Goal: Transaction & Acquisition: Purchase product/service

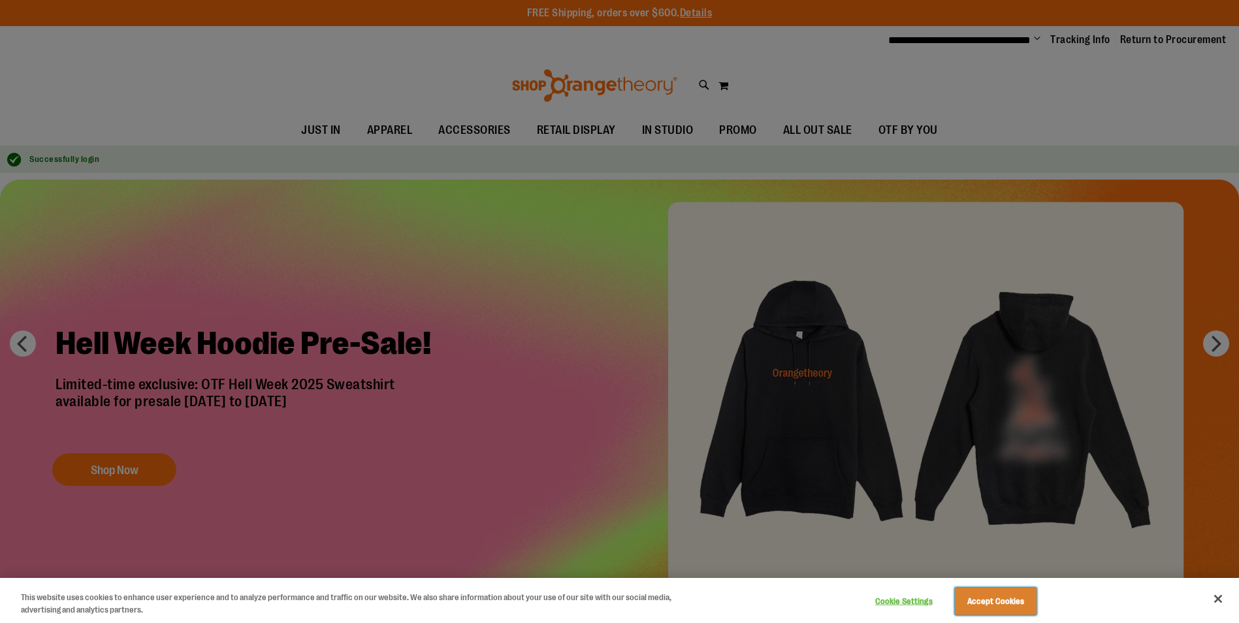
click at [986, 603] on button "Accept Cookies" at bounding box center [996, 601] width 82 height 27
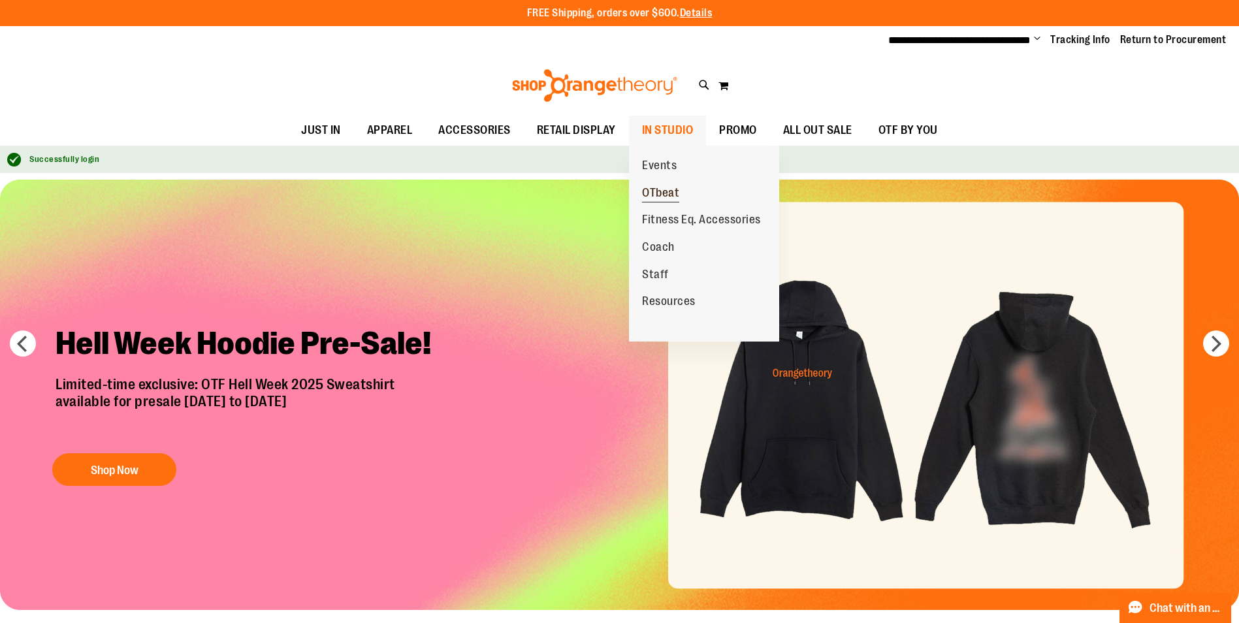
click at [666, 192] on span "OTbeat" at bounding box center [660, 194] width 37 height 16
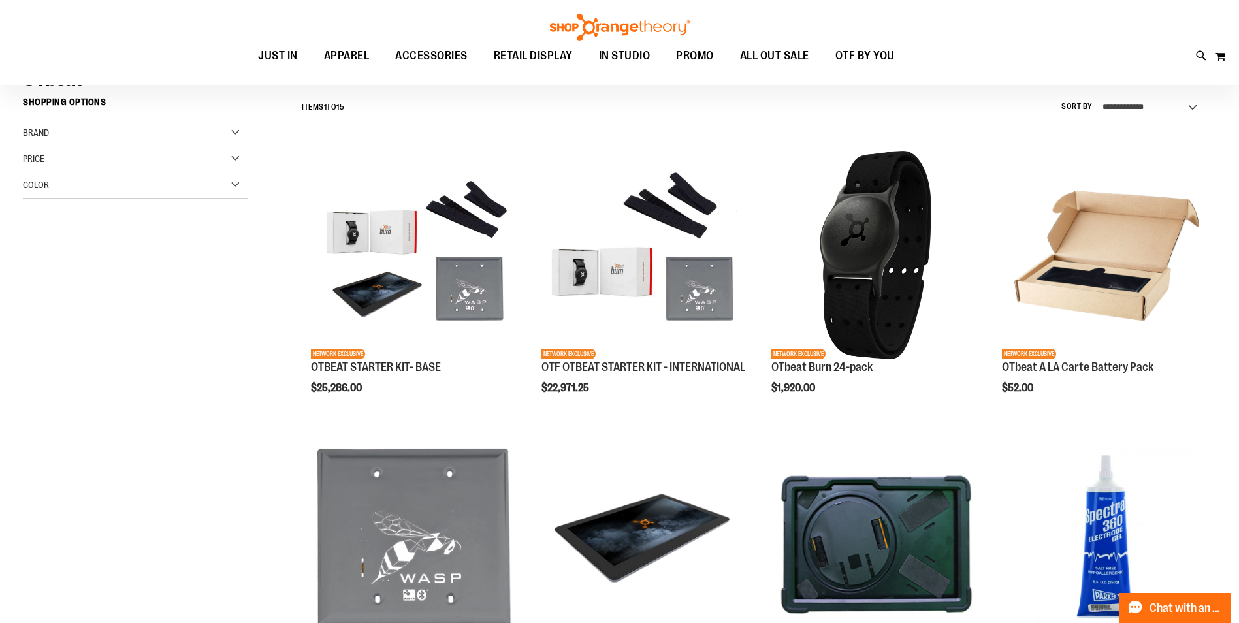
scroll to position [130, 0]
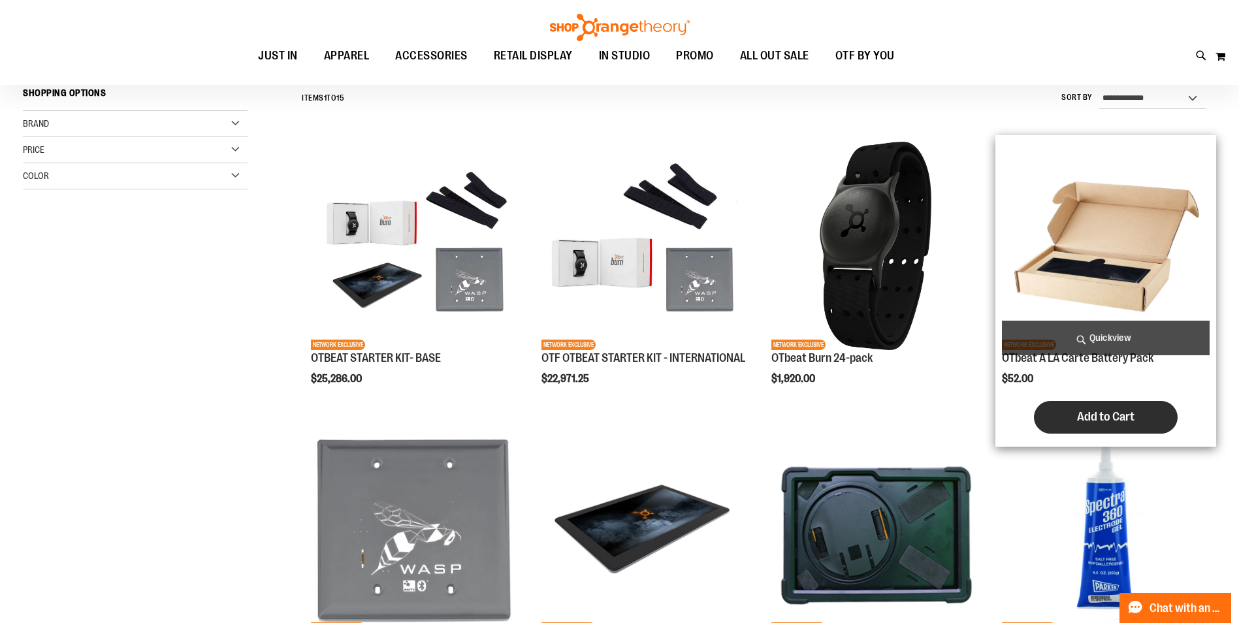
scroll to position [130, 0]
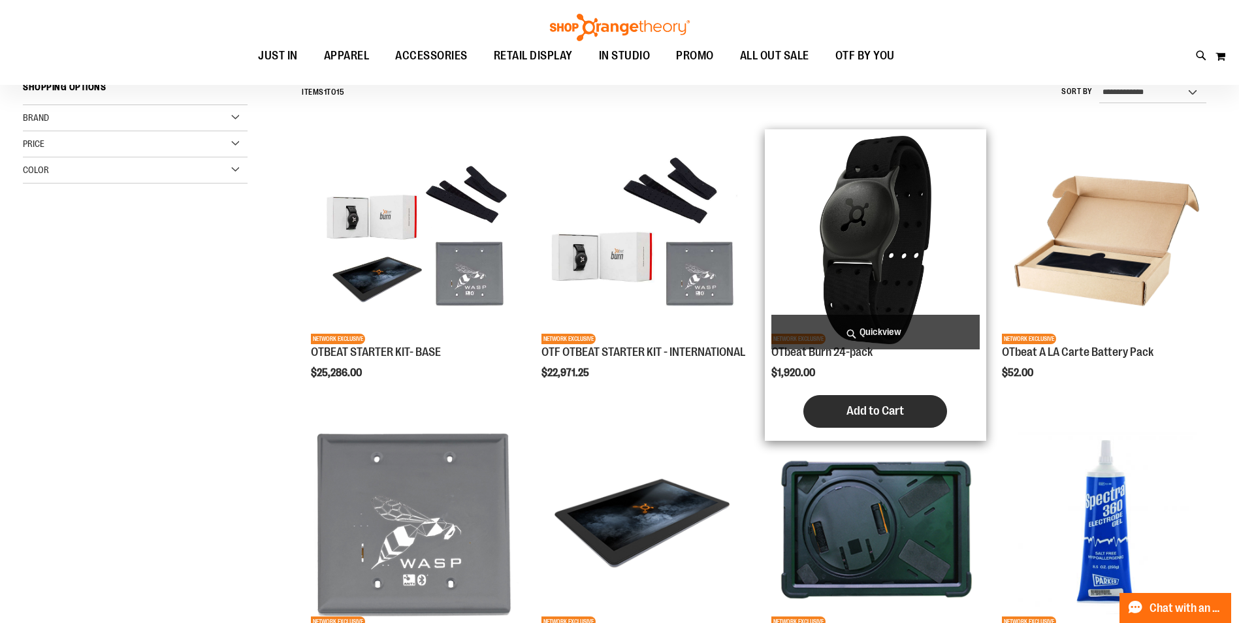
click at [870, 408] on span "Add to Cart" at bounding box center [875, 411] width 57 height 14
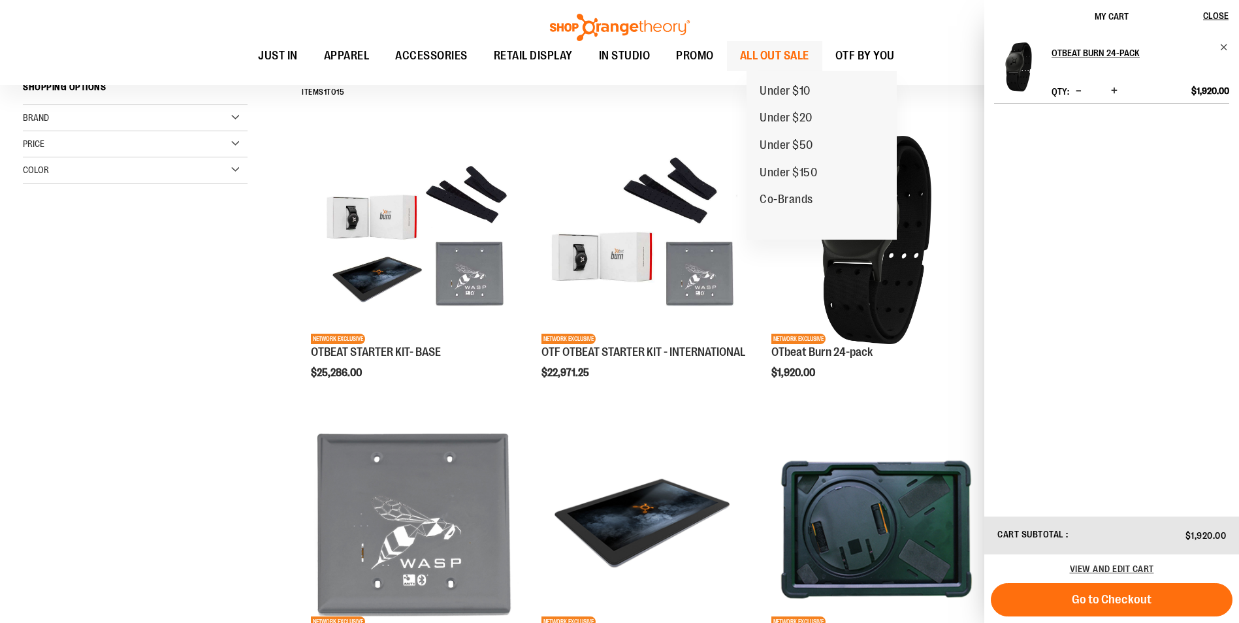
click at [786, 54] on span "ALL OUT SALE" at bounding box center [774, 55] width 69 height 29
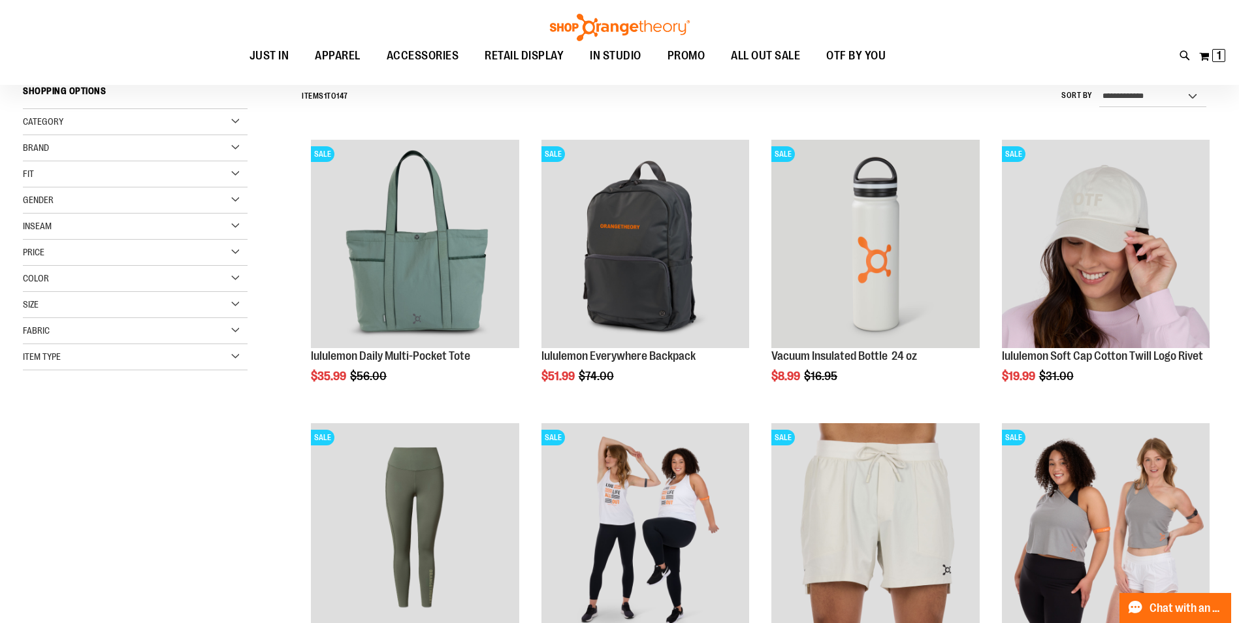
scroll to position [130, 0]
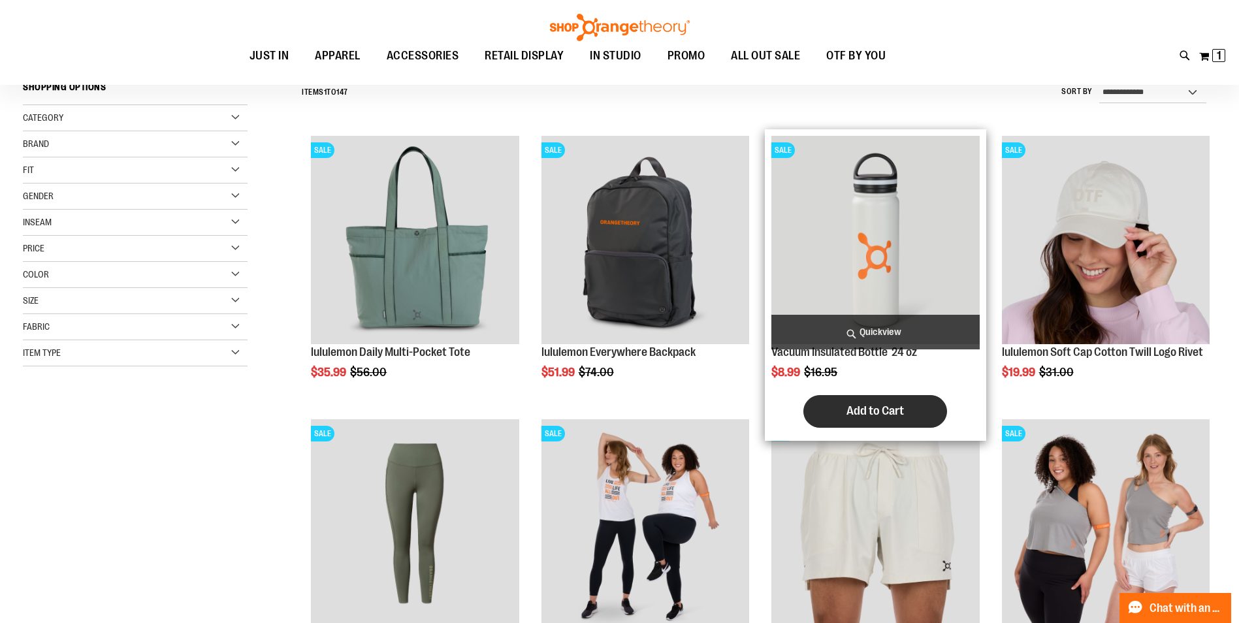
click at [875, 412] on span "Add to Cart" at bounding box center [875, 411] width 57 height 14
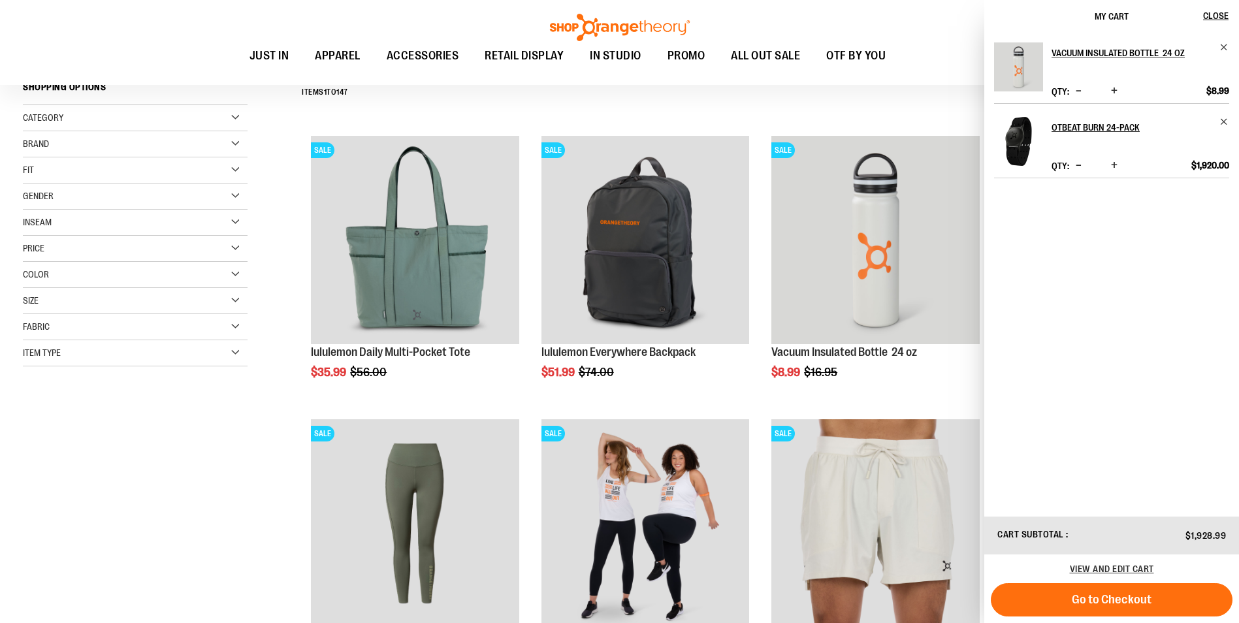
click at [1116, 97] on span "Increase product quantity" at bounding box center [1114, 90] width 7 height 13
click at [839, 76] on div "Toggle Nav Search Popular Suggestions Advanced Search" at bounding box center [619, 42] width 1239 height 85
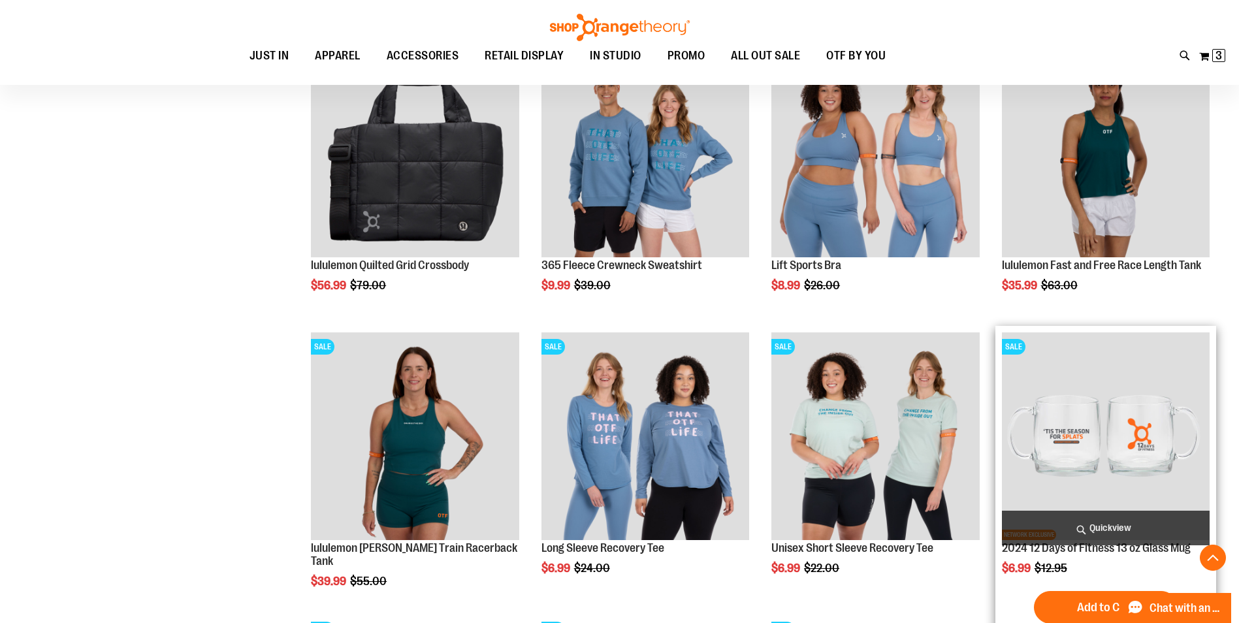
scroll to position [783, 0]
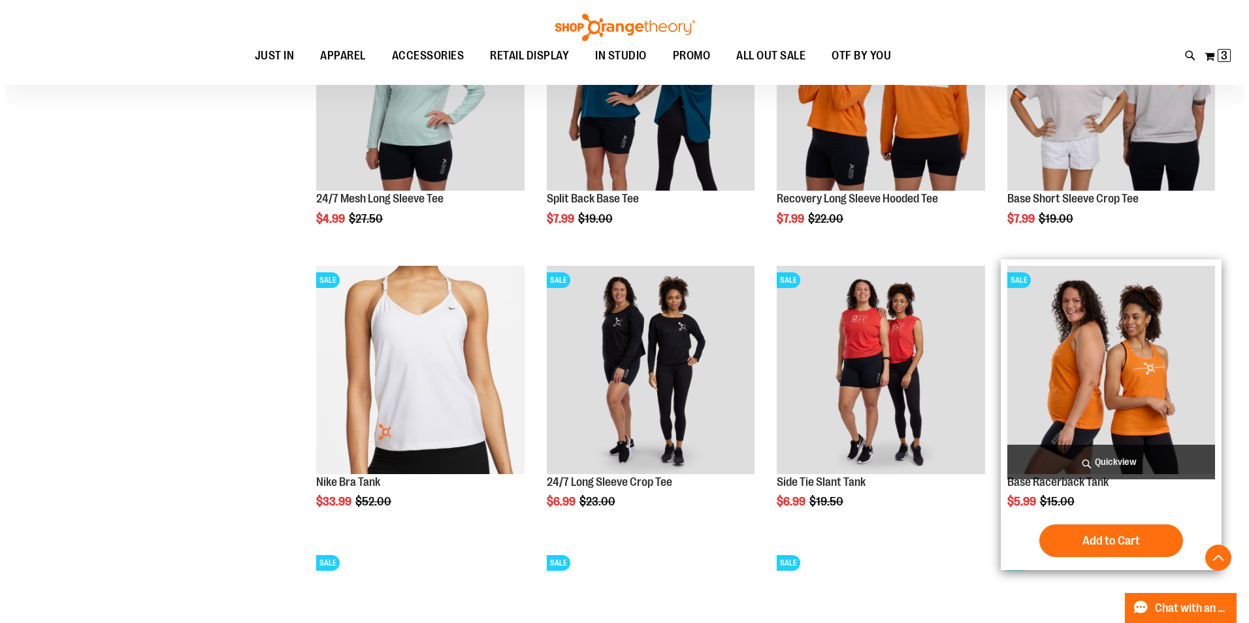
scroll to position [1502, 0]
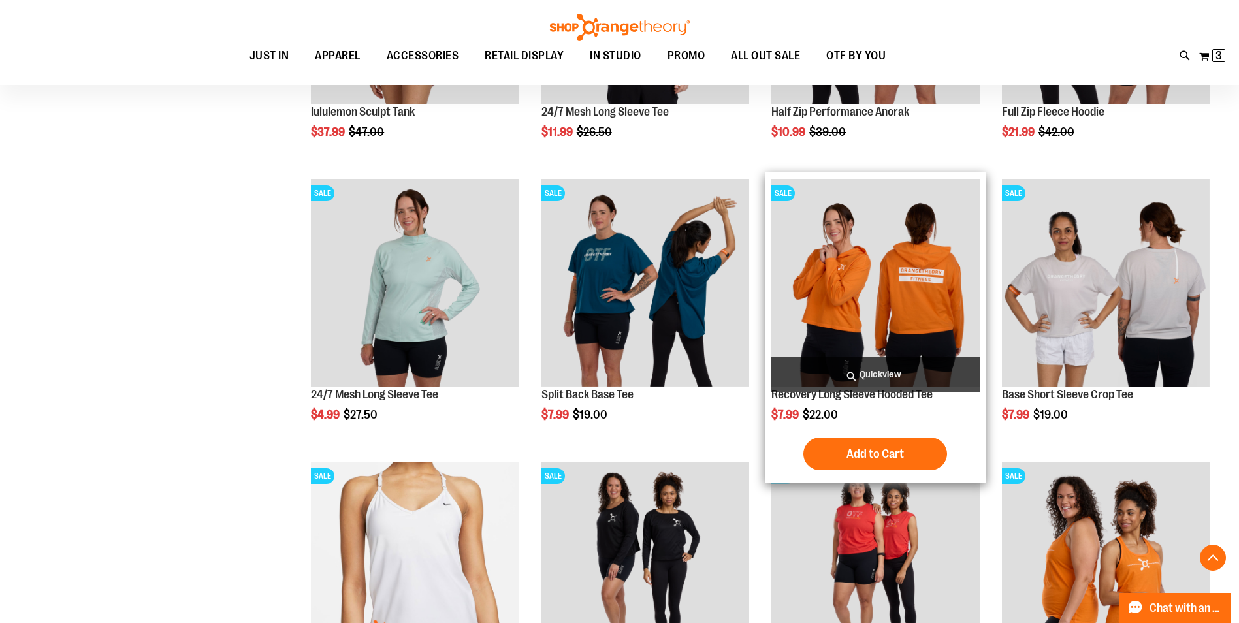
click at [880, 371] on span "Quickview" at bounding box center [875, 374] width 208 height 35
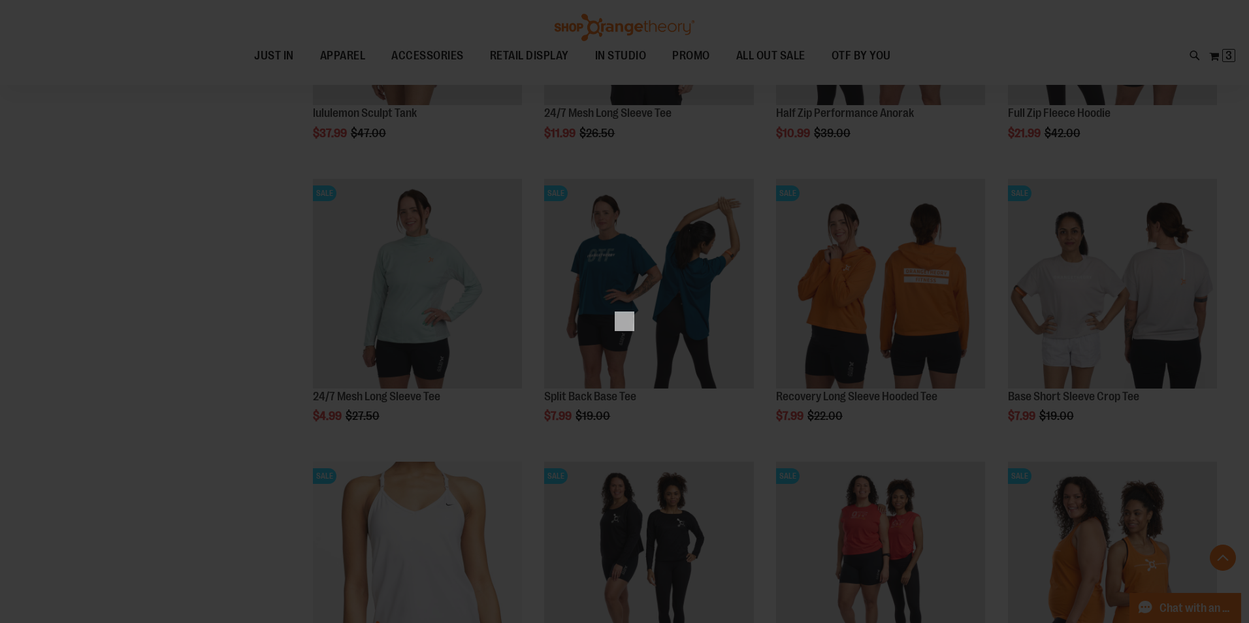
scroll to position [0, 0]
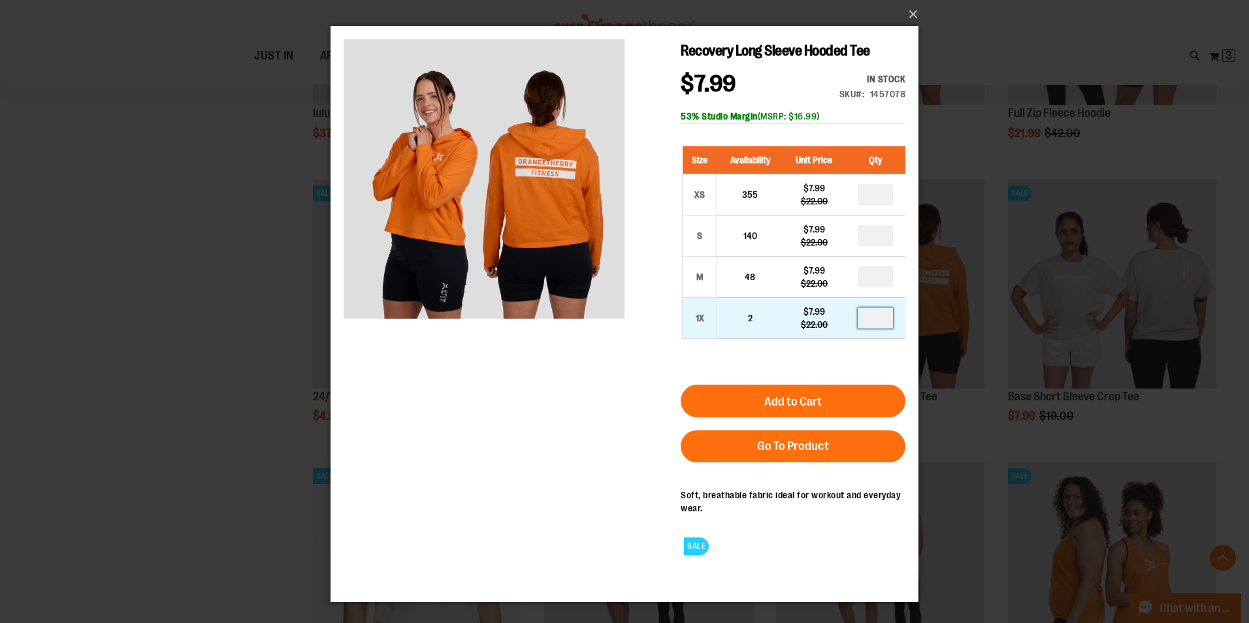
click at [881, 329] on input "number" at bounding box center [875, 318] width 35 height 21
type input "*"
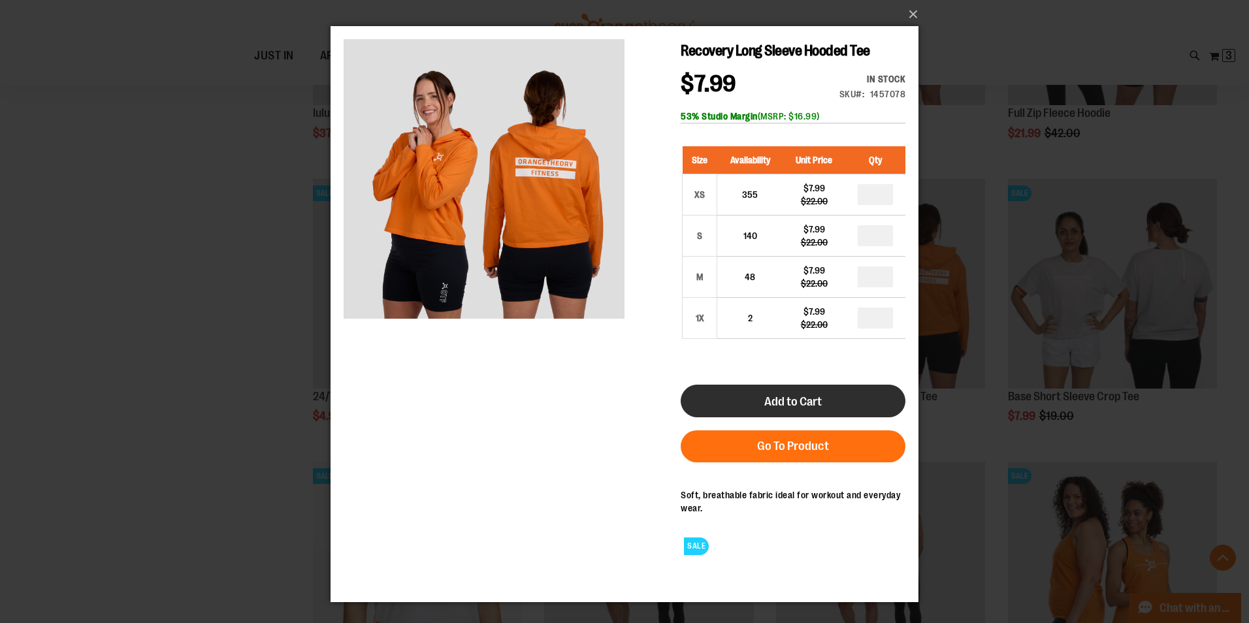
click at [793, 409] on span "Add to Cart" at bounding box center [792, 402] width 57 height 14
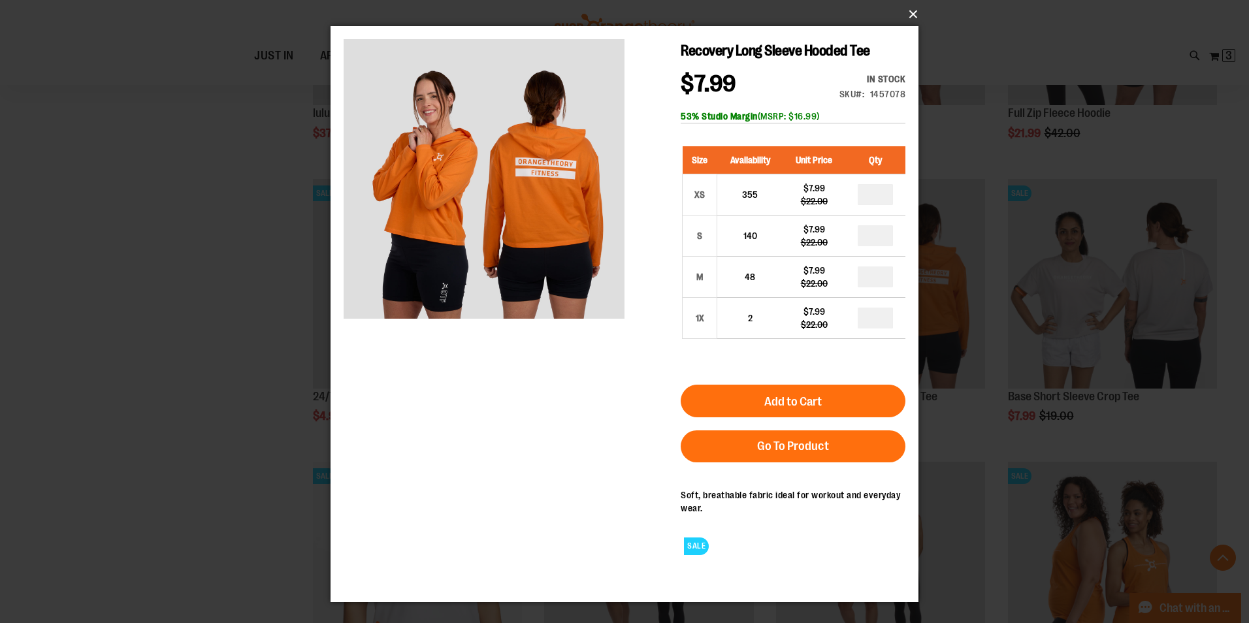
click at [911, 15] on button "×" at bounding box center [628, 14] width 588 height 29
click at [916, 13] on button "×" at bounding box center [628, 14] width 588 height 29
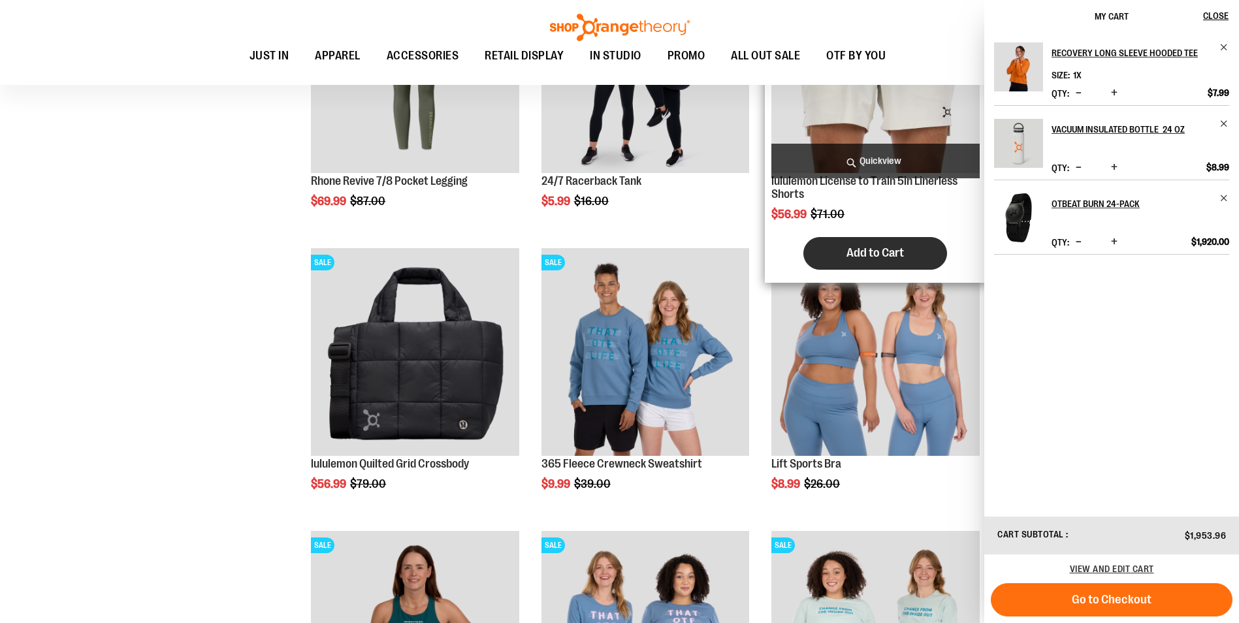
scroll to position [588, 0]
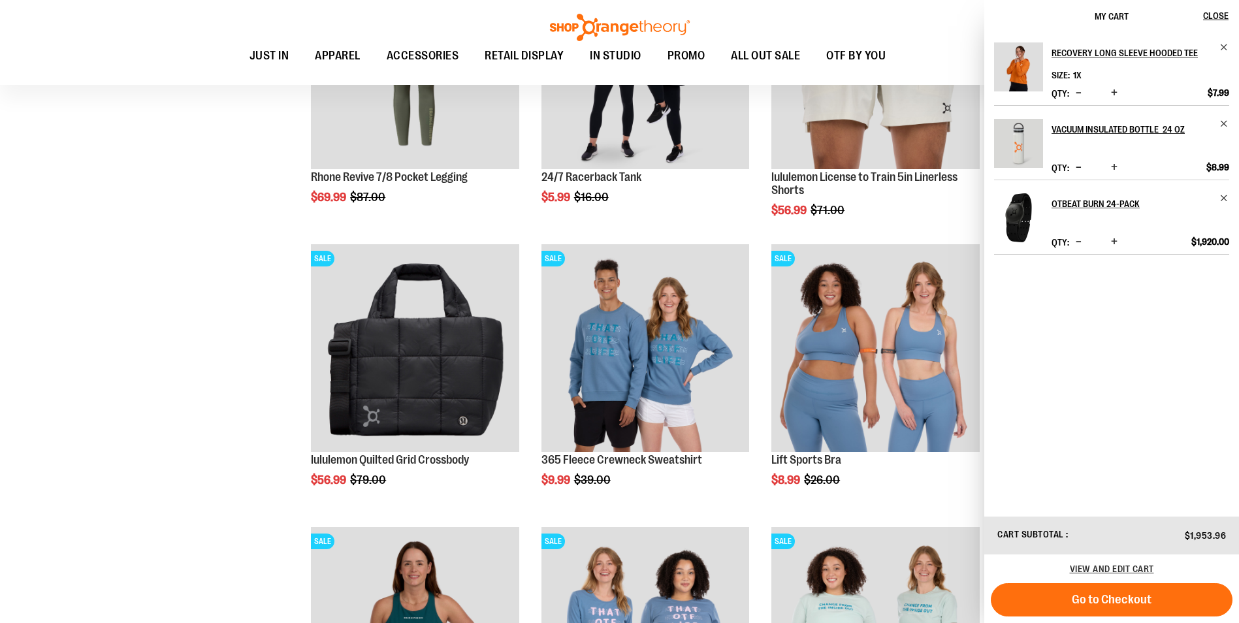
click at [477, 20] on div "Toggle Nav Search Popular Suggestions Advanced Search" at bounding box center [619, 42] width 1239 height 85
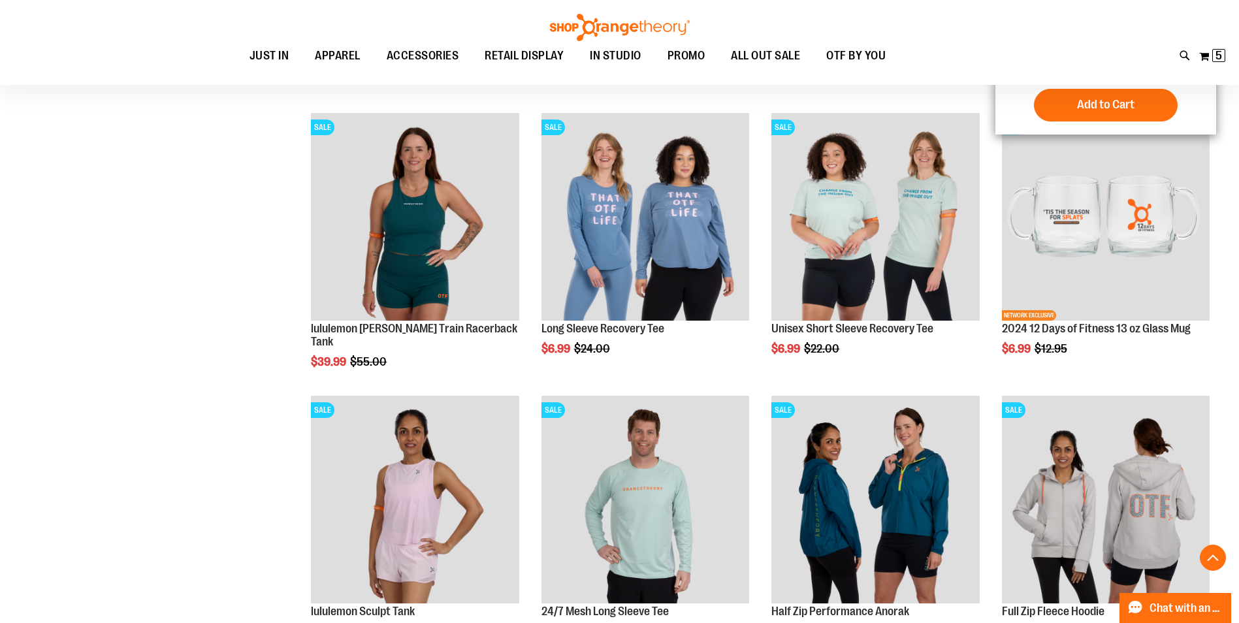
scroll to position [1110, 0]
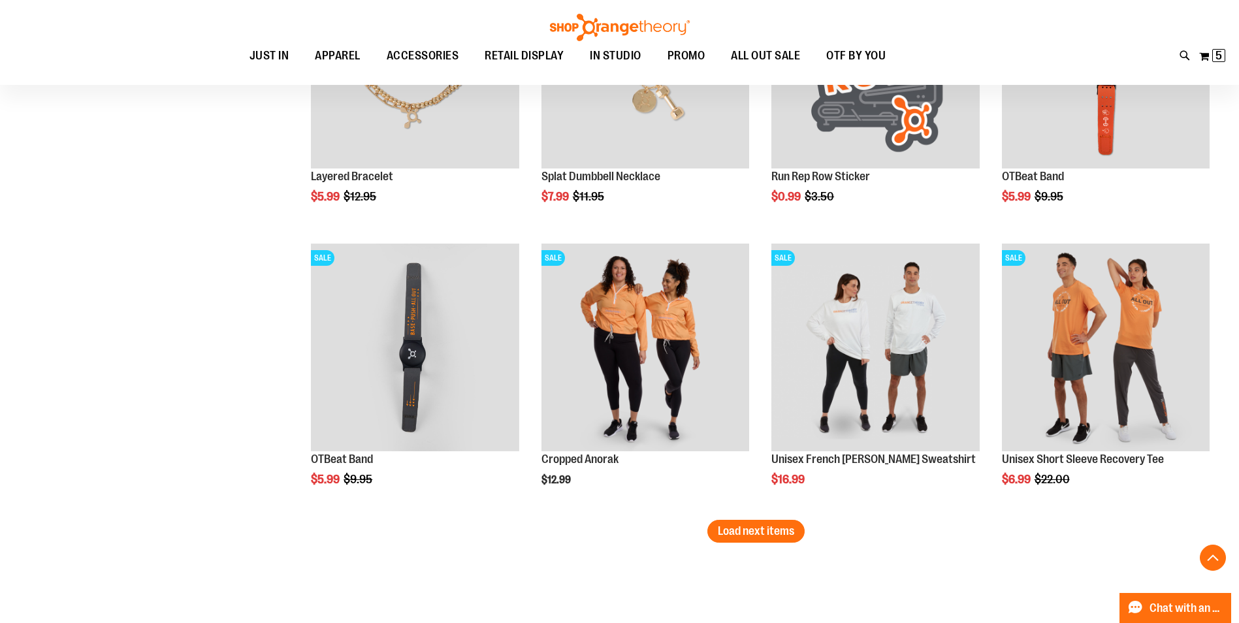
scroll to position [2482, 0]
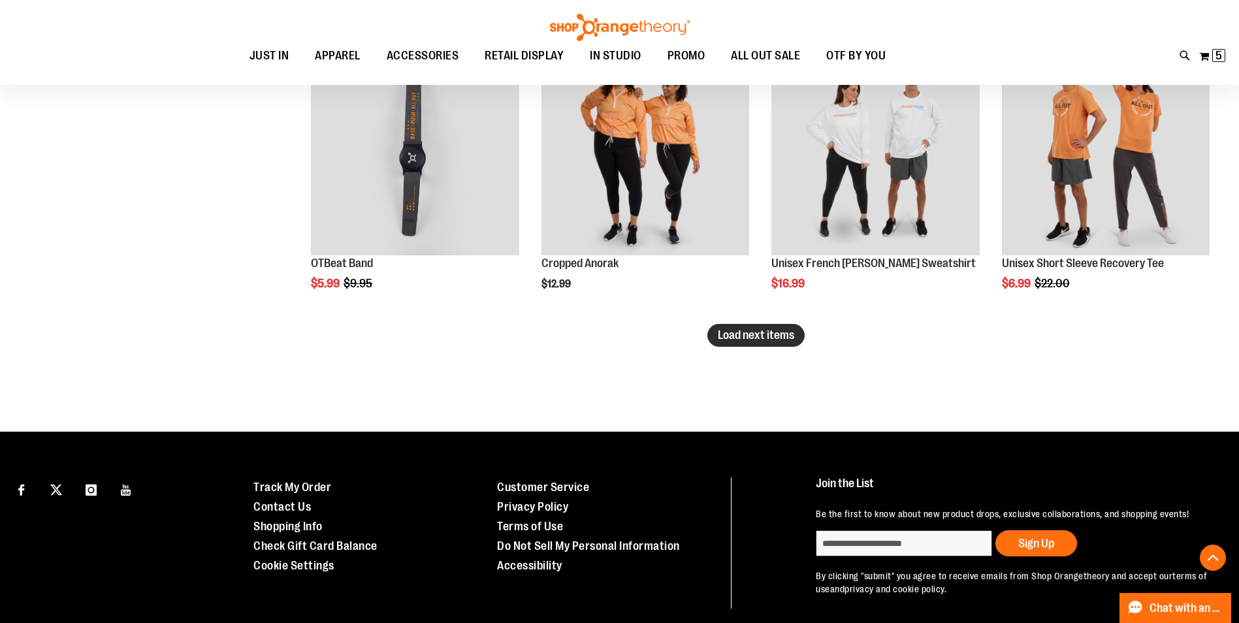
click at [762, 331] on span "Load next items" at bounding box center [756, 335] width 76 height 13
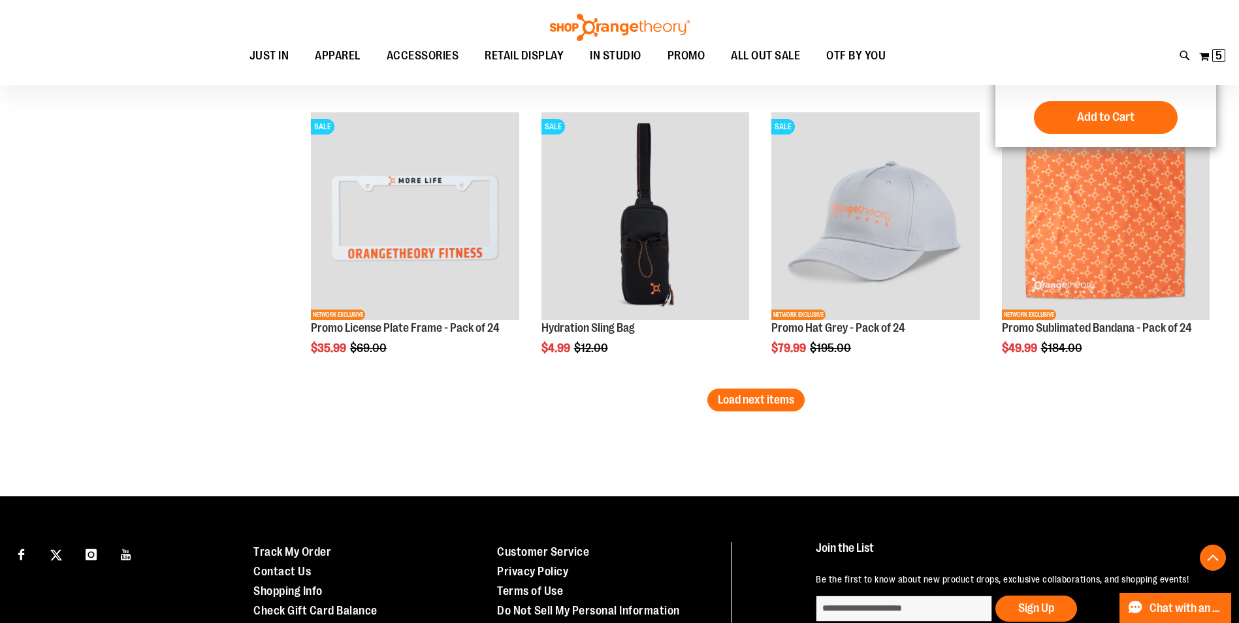
scroll to position [3331, 0]
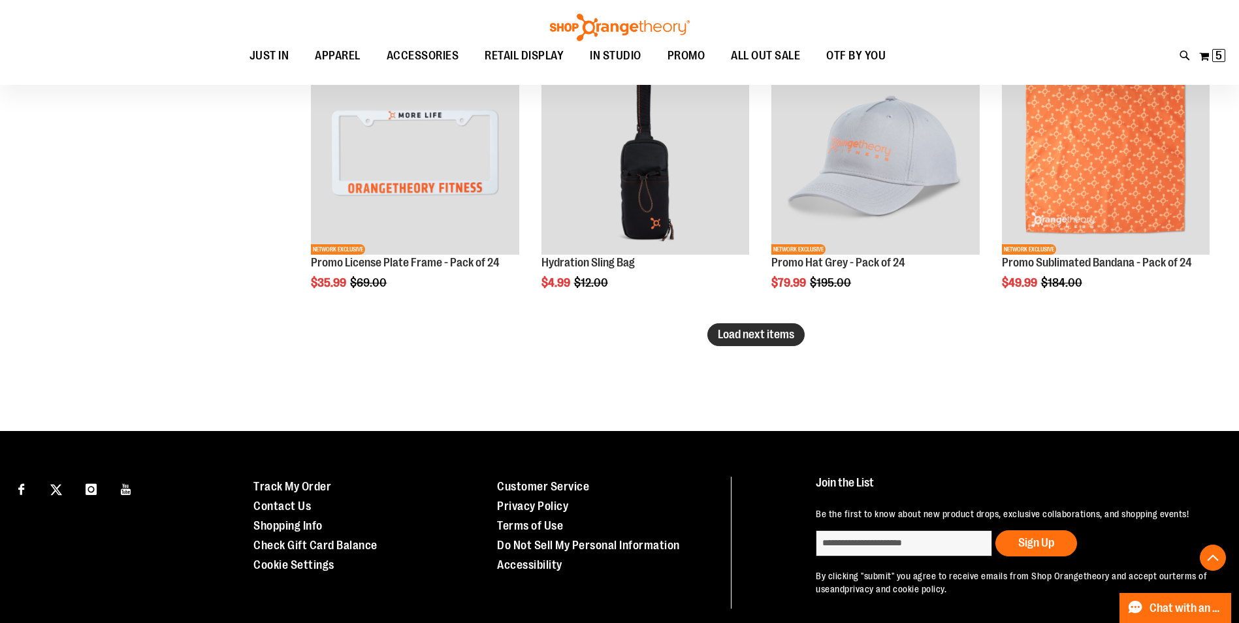
click at [762, 337] on span "Load next items" at bounding box center [756, 334] width 76 height 13
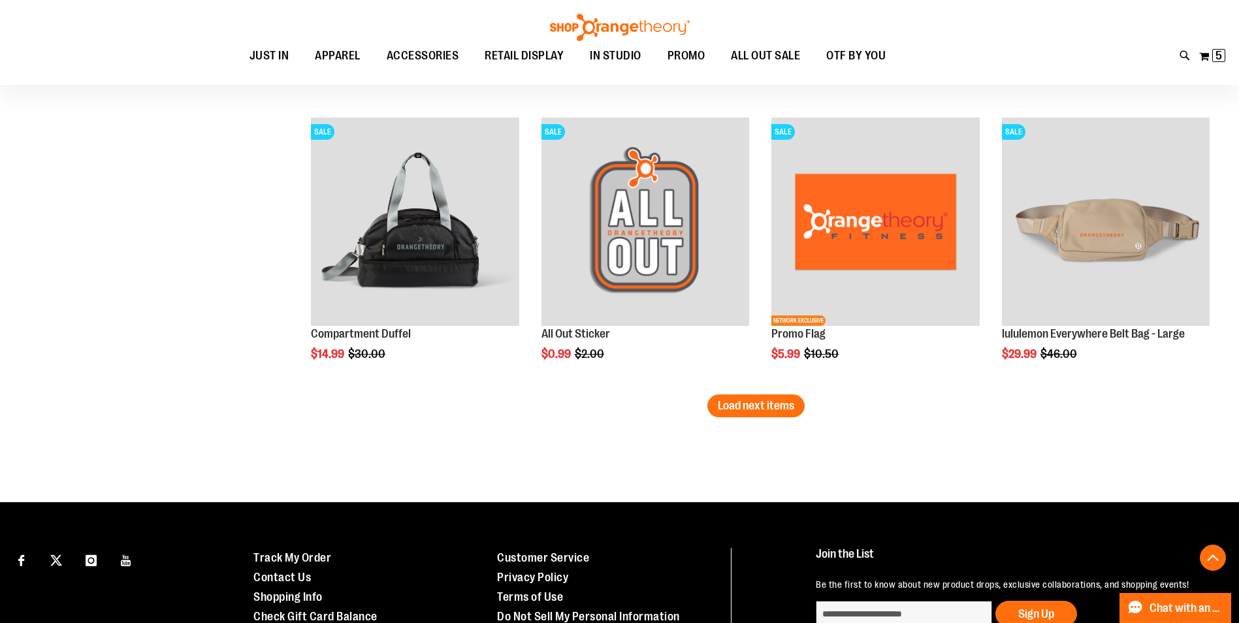
scroll to position [4115, 0]
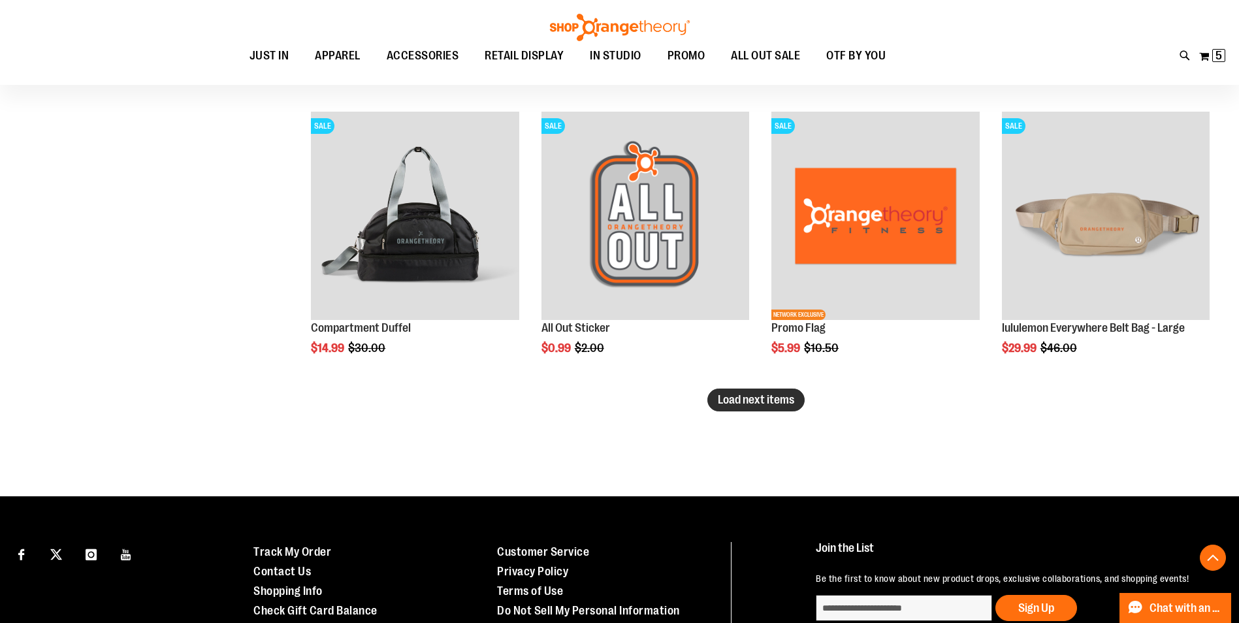
click at [764, 396] on span "Load next items" at bounding box center [756, 399] width 76 height 13
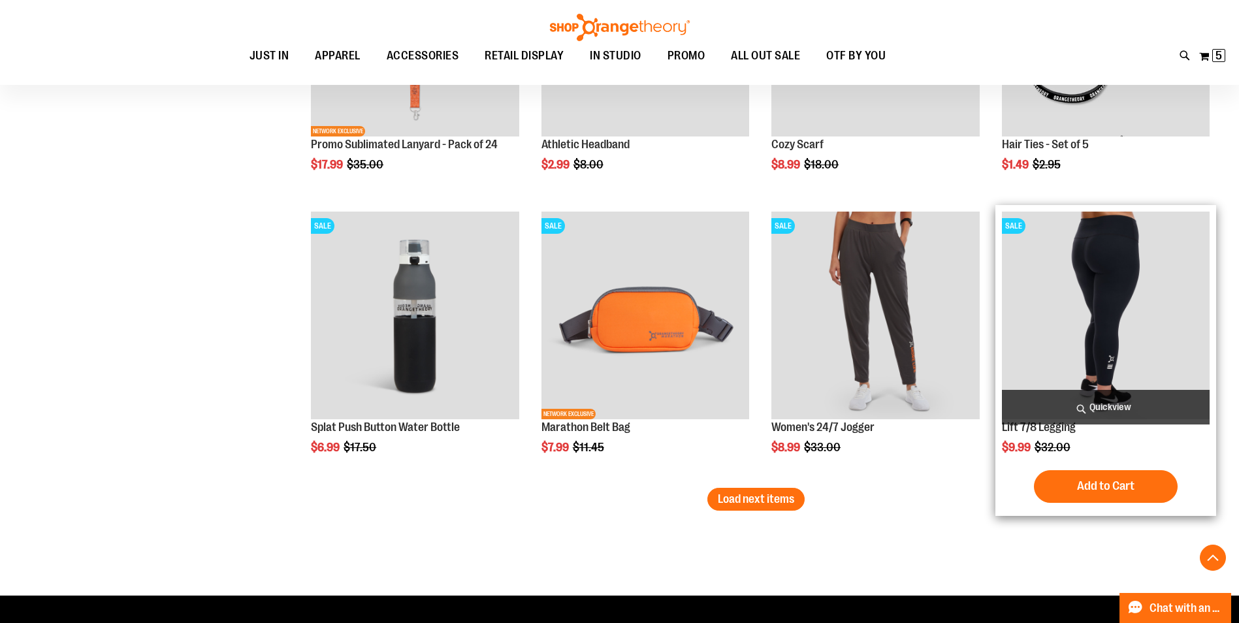
scroll to position [4899, 0]
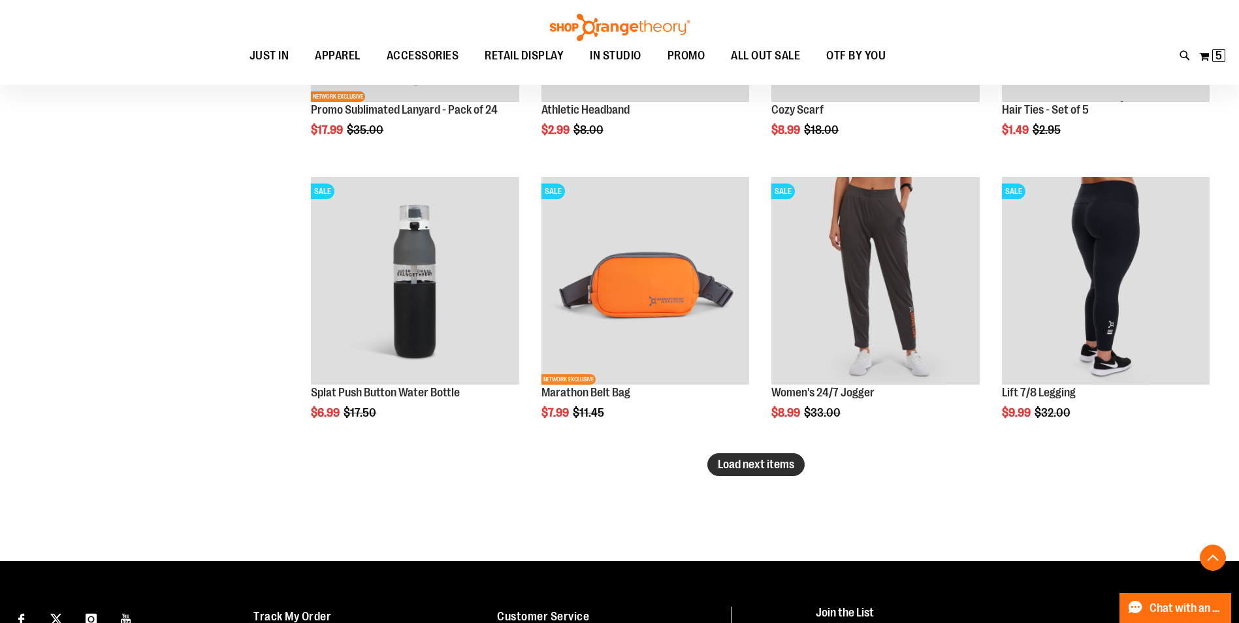
click at [771, 462] on span "Load next items" at bounding box center [756, 464] width 76 height 13
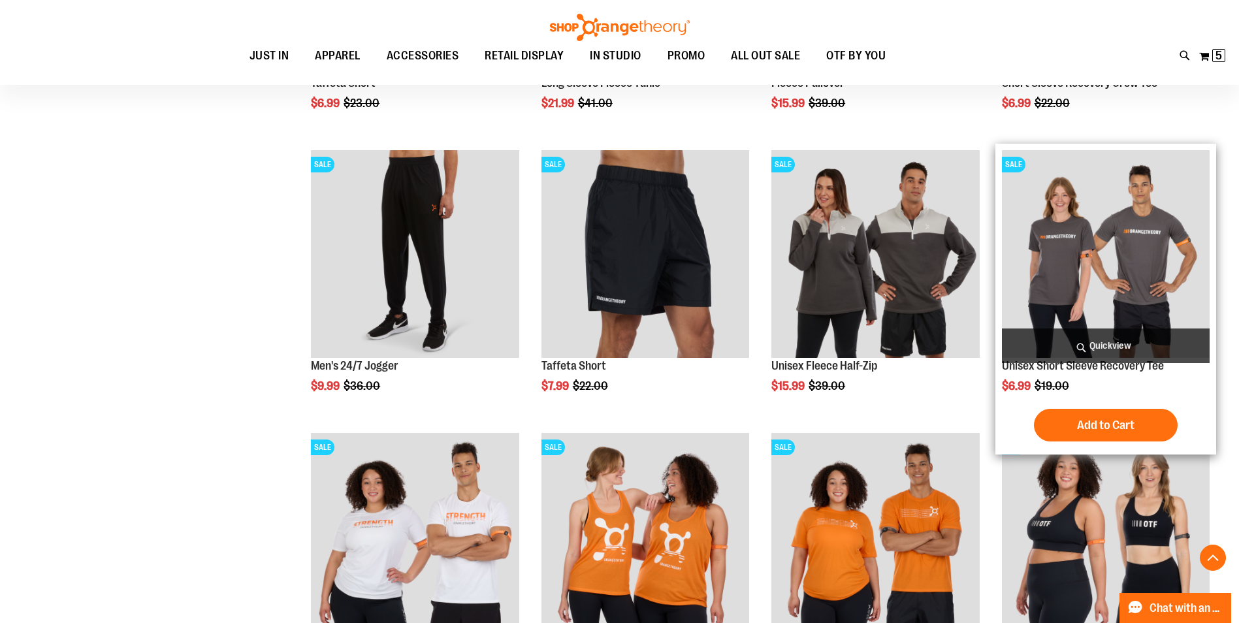
scroll to position [5487, 0]
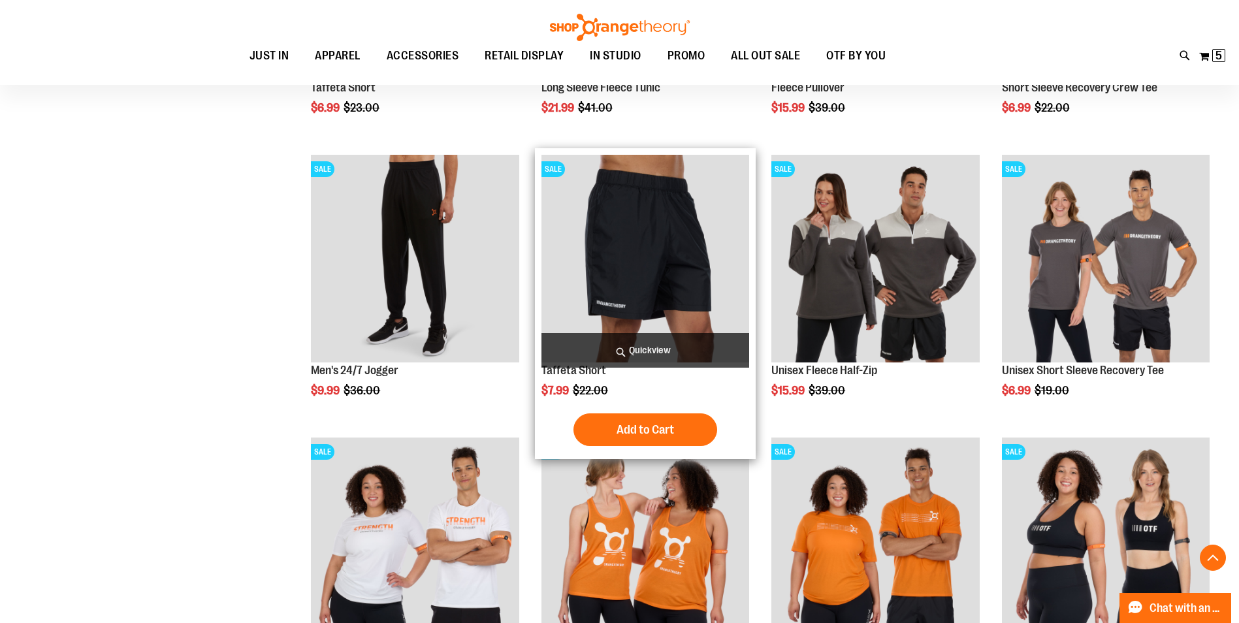
click at [662, 225] on img "product" at bounding box center [645, 259] width 208 height 208
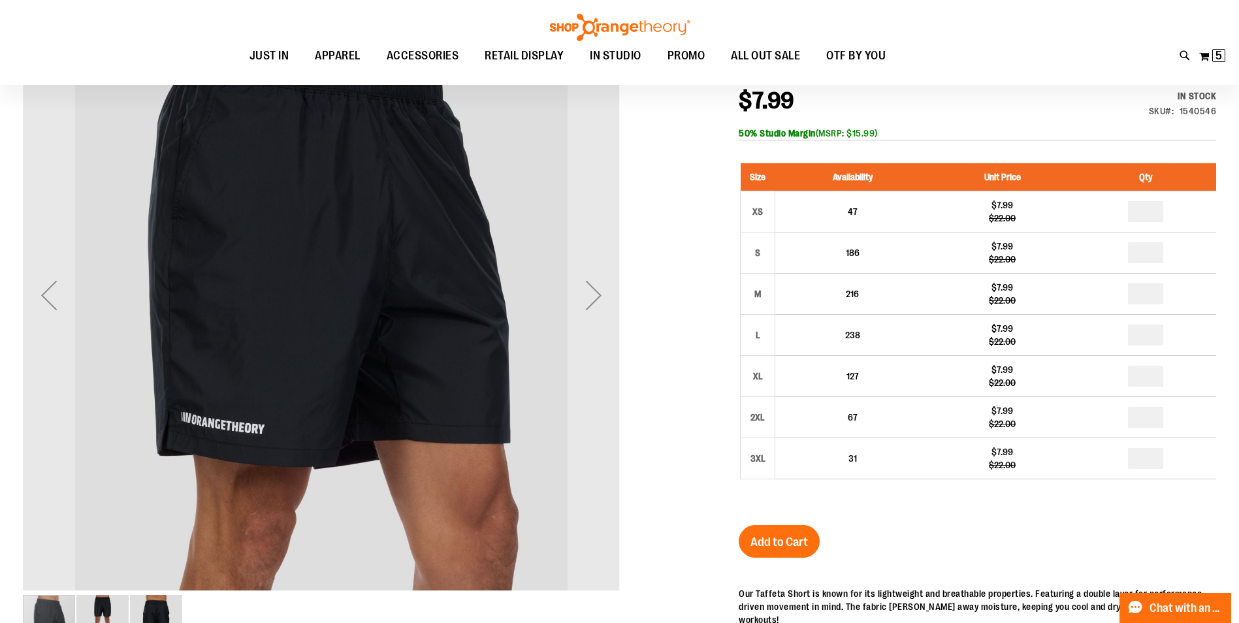
scroll to position [196, 0]
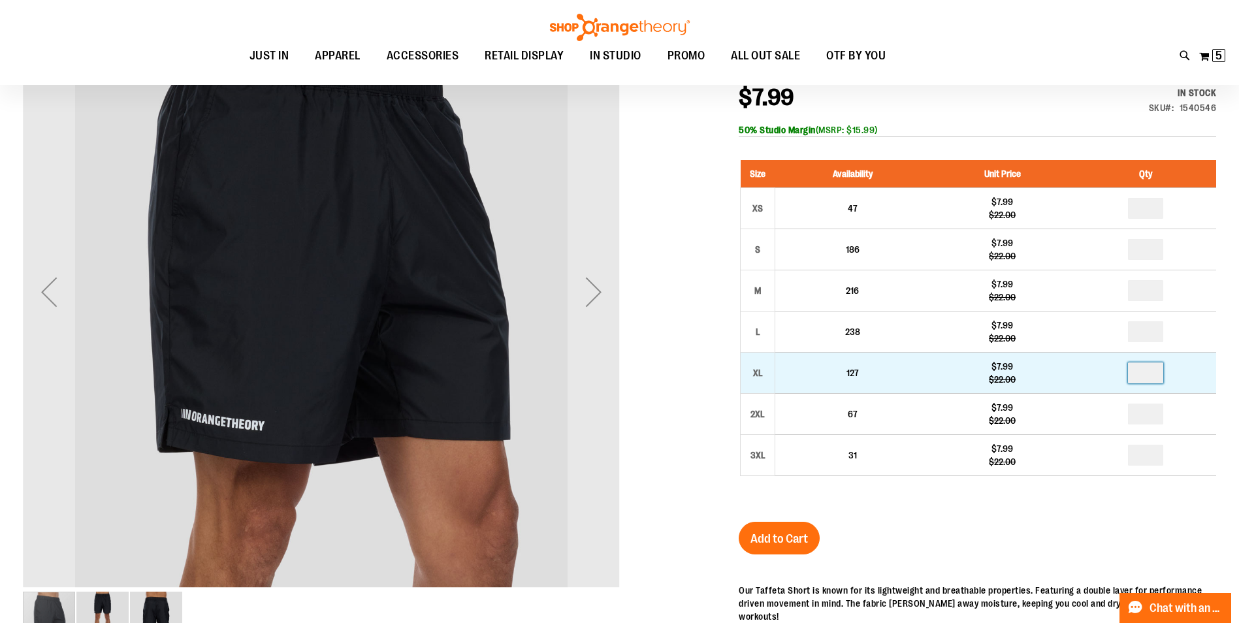
click at [1154, 370] on input "number" at bounding box center [1145, 373] width 35 height 21
type input "*"
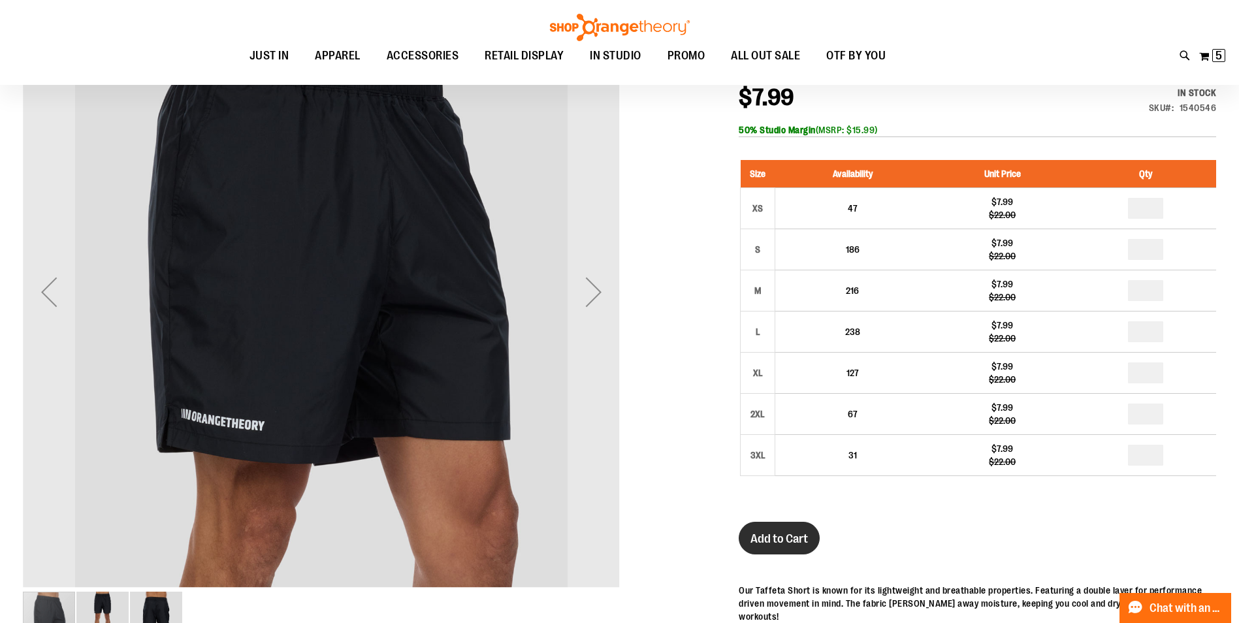
click at [792, 539] on span "Add to Cart" at bounding box center [779, 539] width 57 height 14
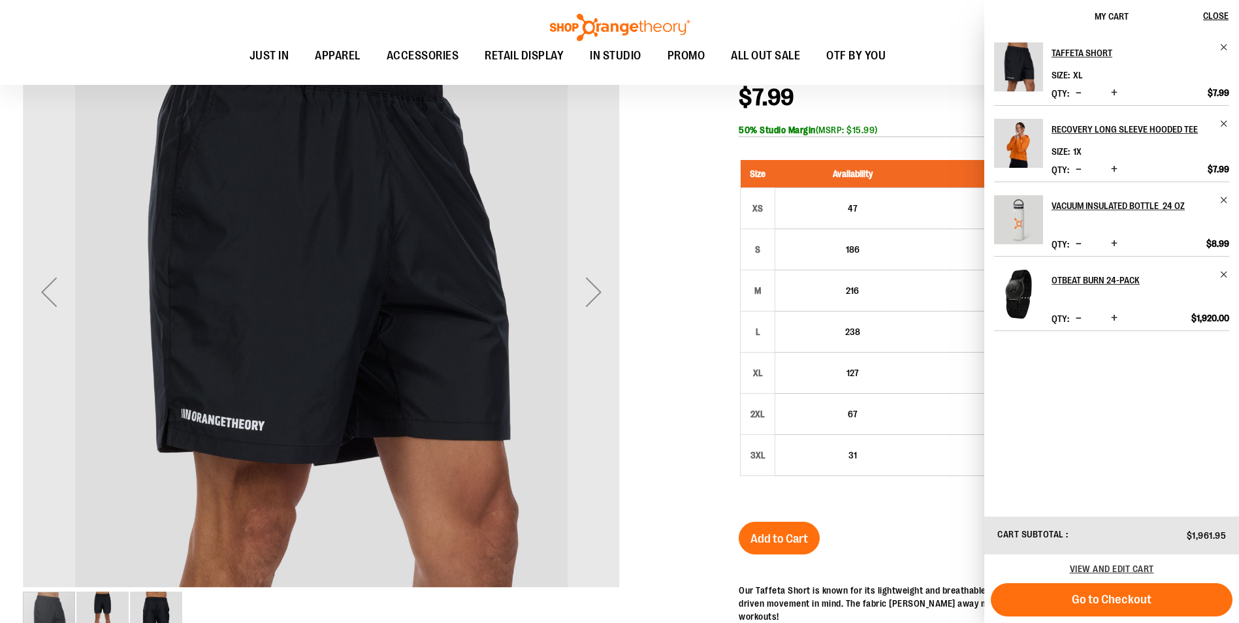
click at [914, 111] on div "$7.99 Regular Price $22.00 In stock Only %1 left SKU 1540546 50% Studio Margin …" at bounding box center [977, 111] width 477 height 51
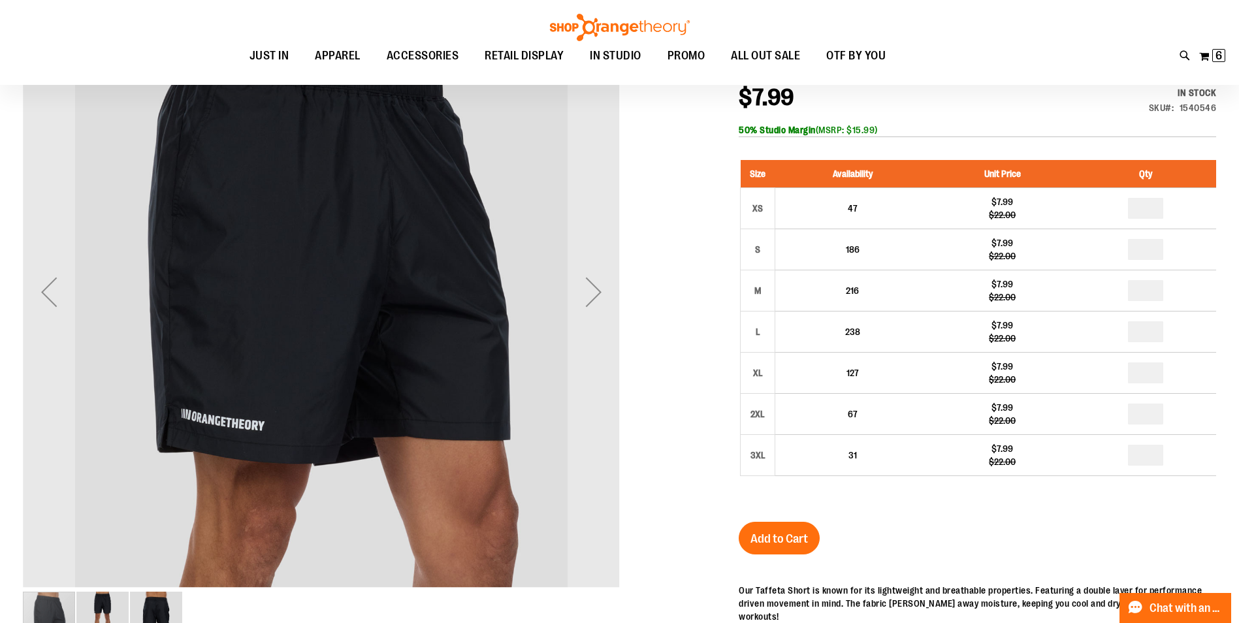
scroll to position [0, 0]
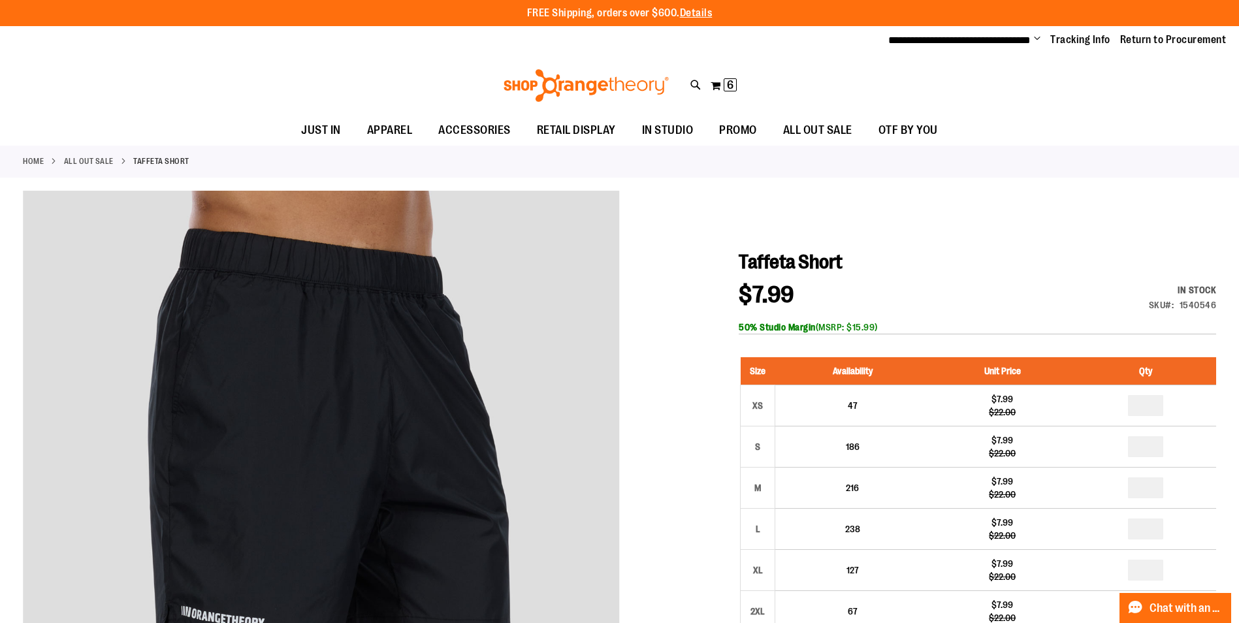
click at [110, 161] on link "ALL OUT SALE" at bounding box center [89, 161] width 50 height 12
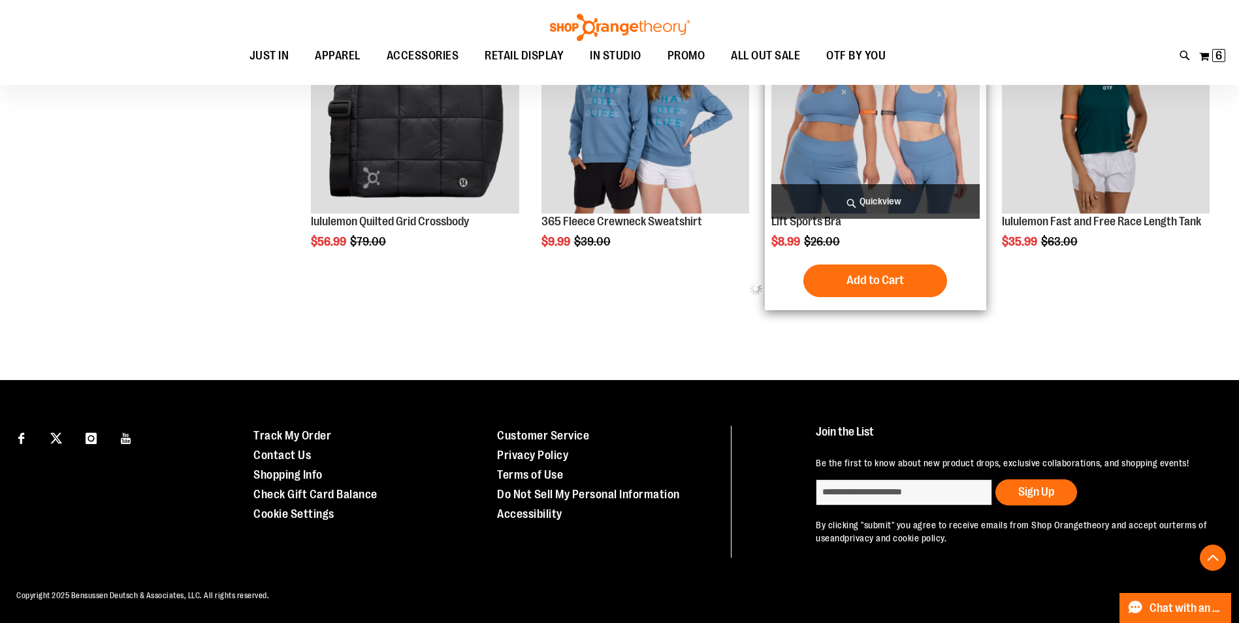
scroll to position [827, 0]
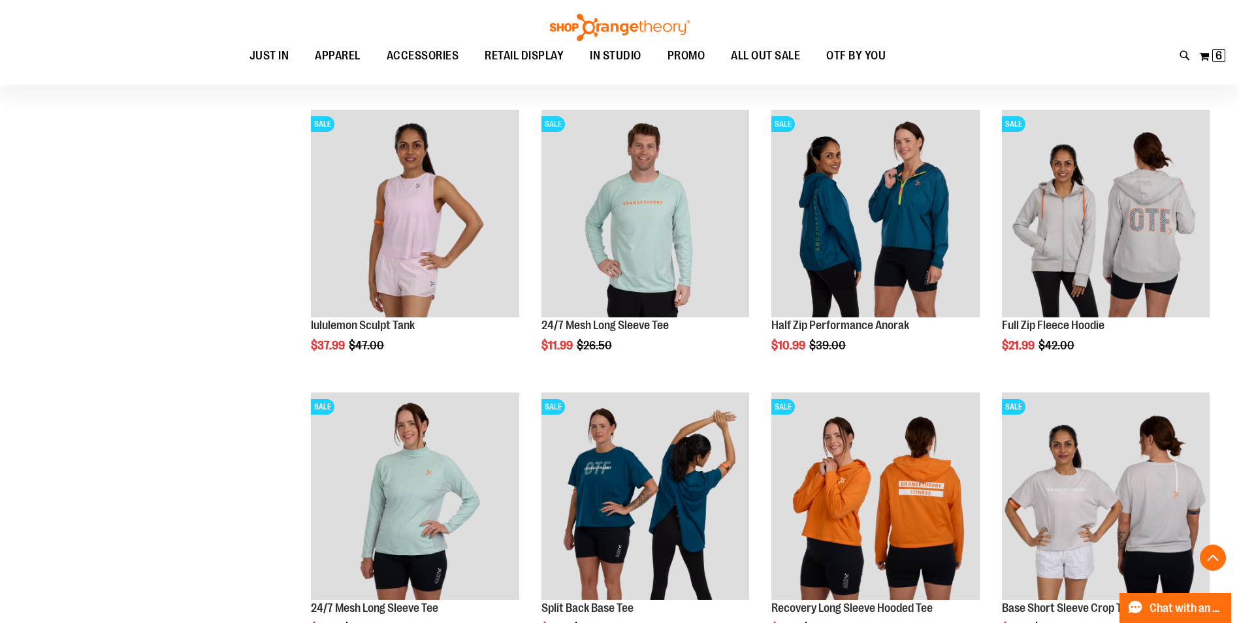
scroll to position [1284, 0]
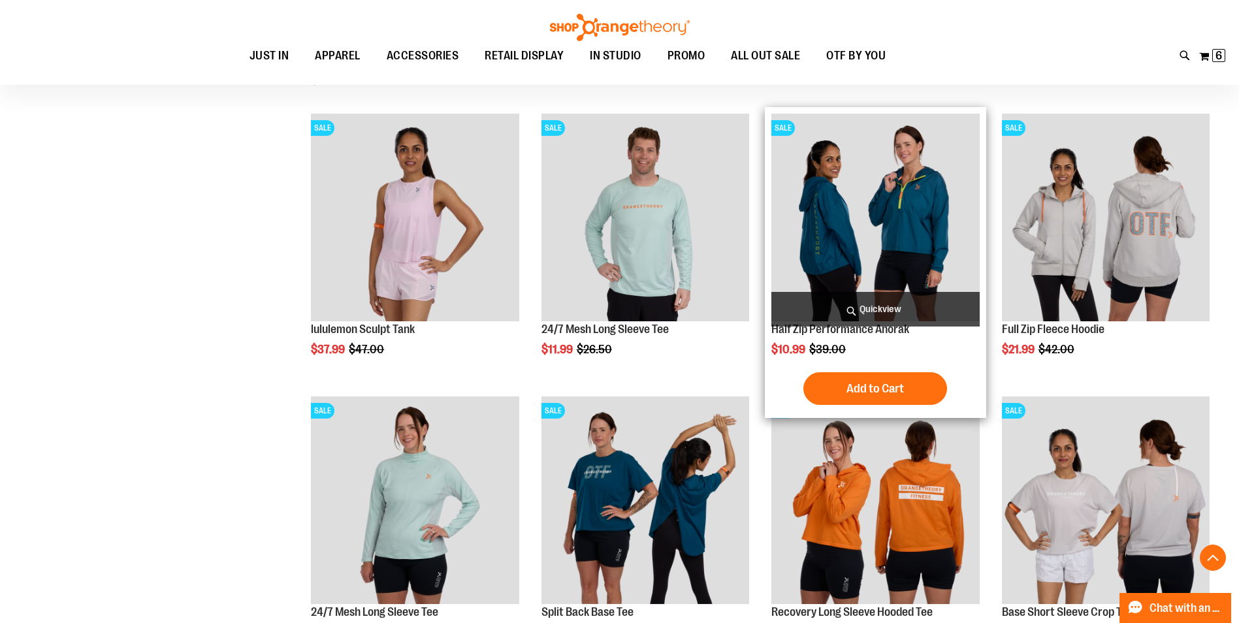
click at [897, 227] on img "product" at bounding box center [875, 218] width 208 height 208
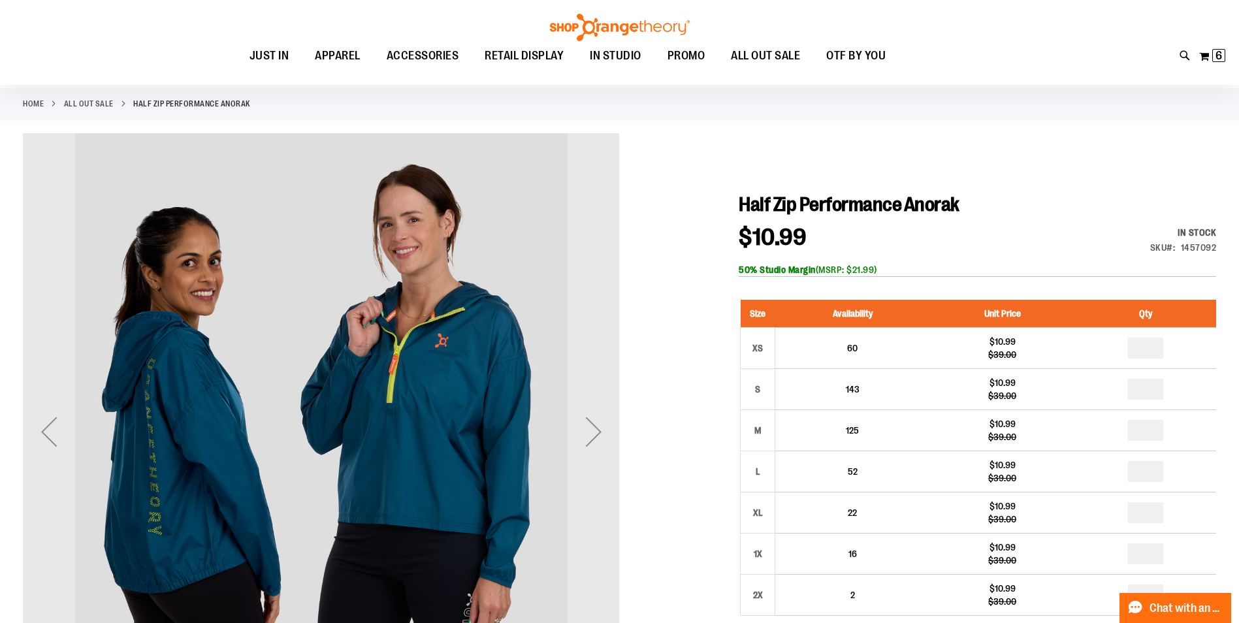
scroll to position [130, 0]
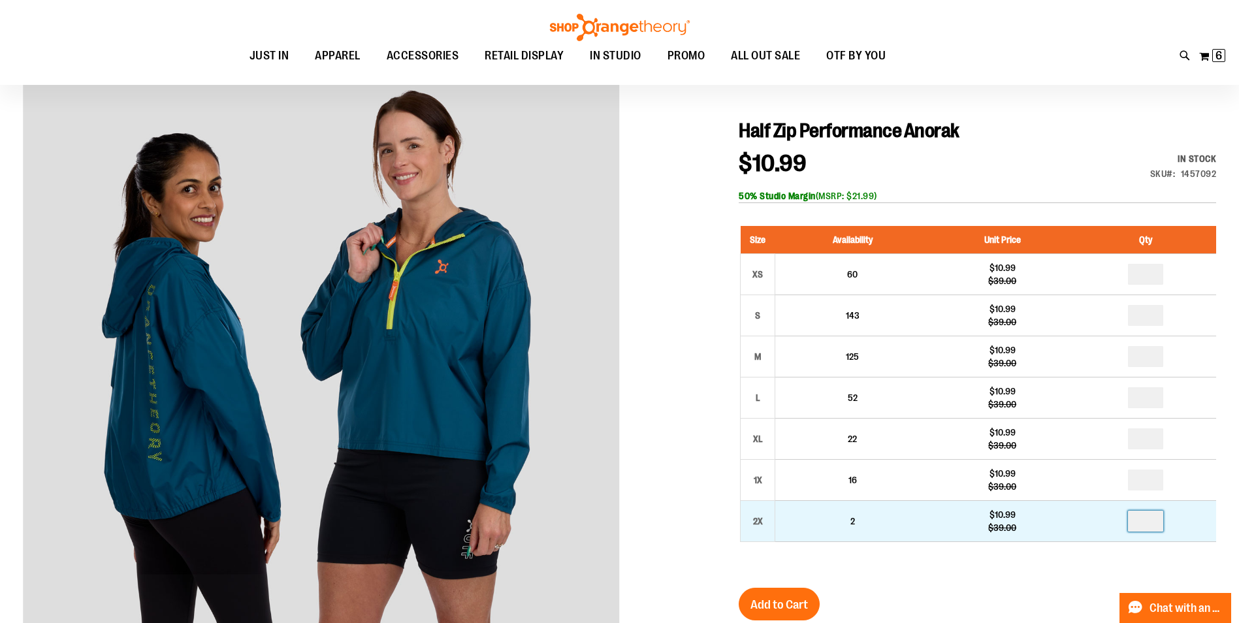
click at [1157, 523] on input "number" at bounding box center [1145, 521] width 35 height 21
type input "*"
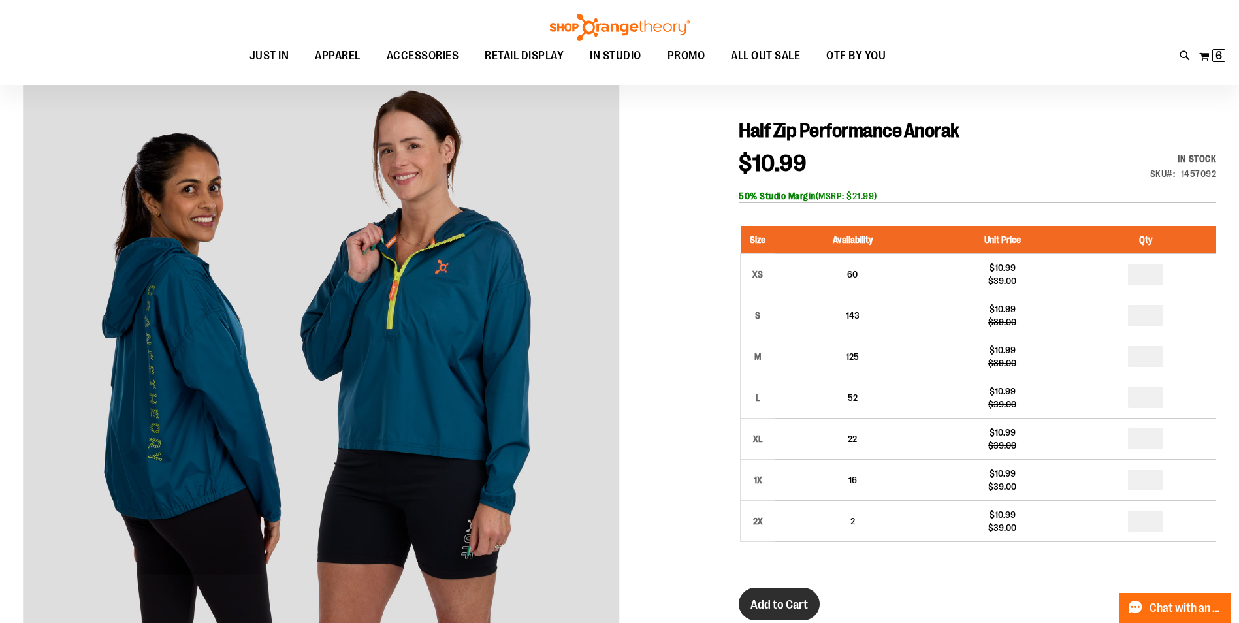
click at [776, 606] on span "Add to Cart" at bounding box center [779, 605] width 57 height 14
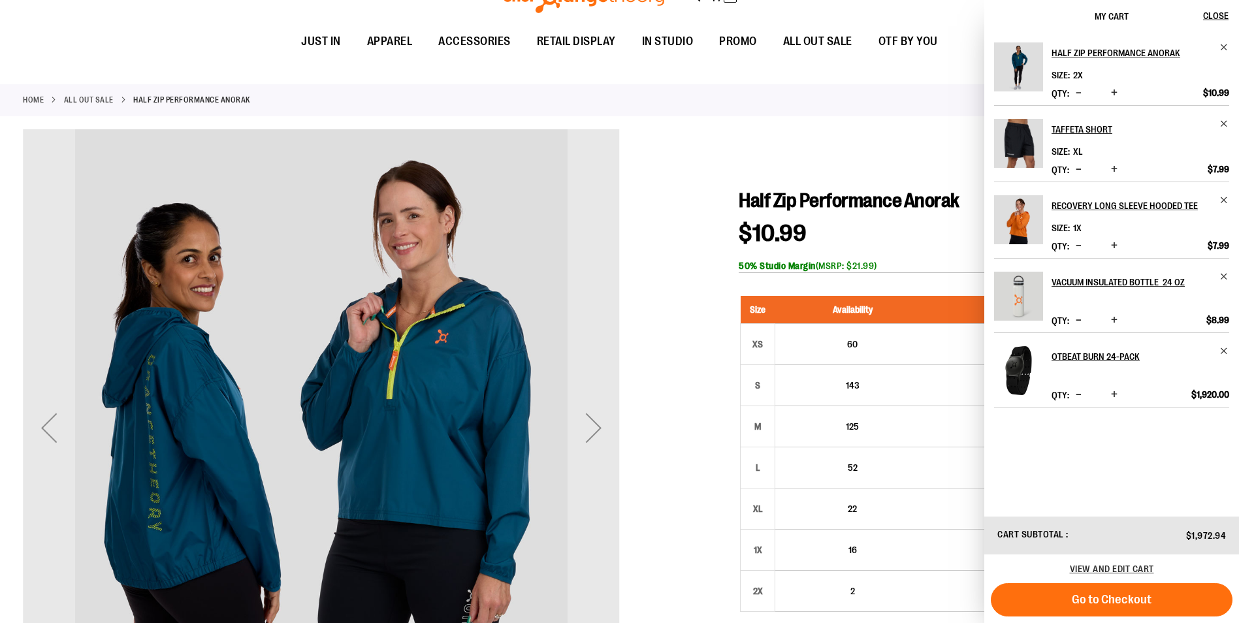
scroll to position [0, 0]
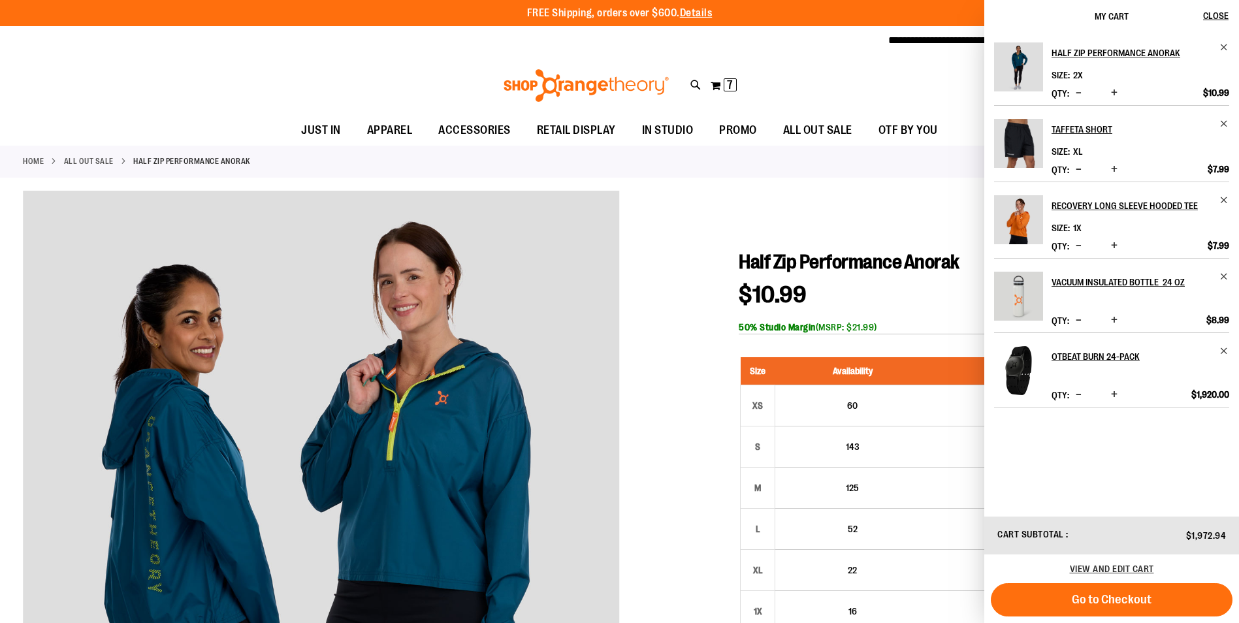
click at [110, 155] on link "ALL OUT SALE" at bounding box center [89, 161] width 50 height 12
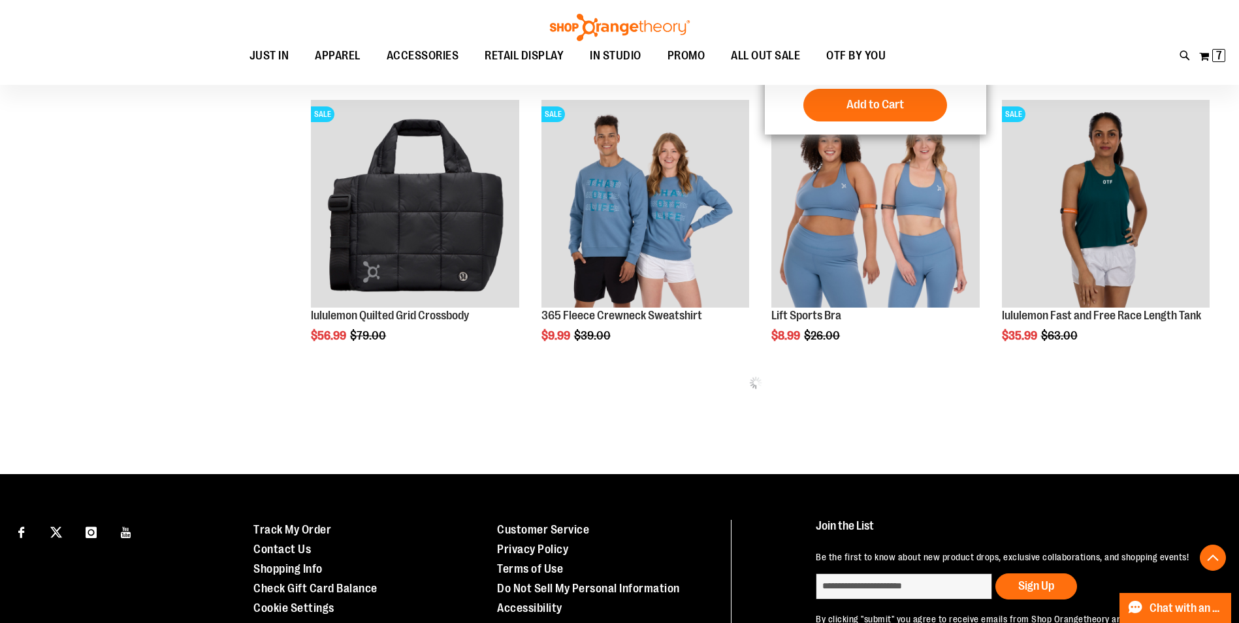
scroll to position [784, 0]
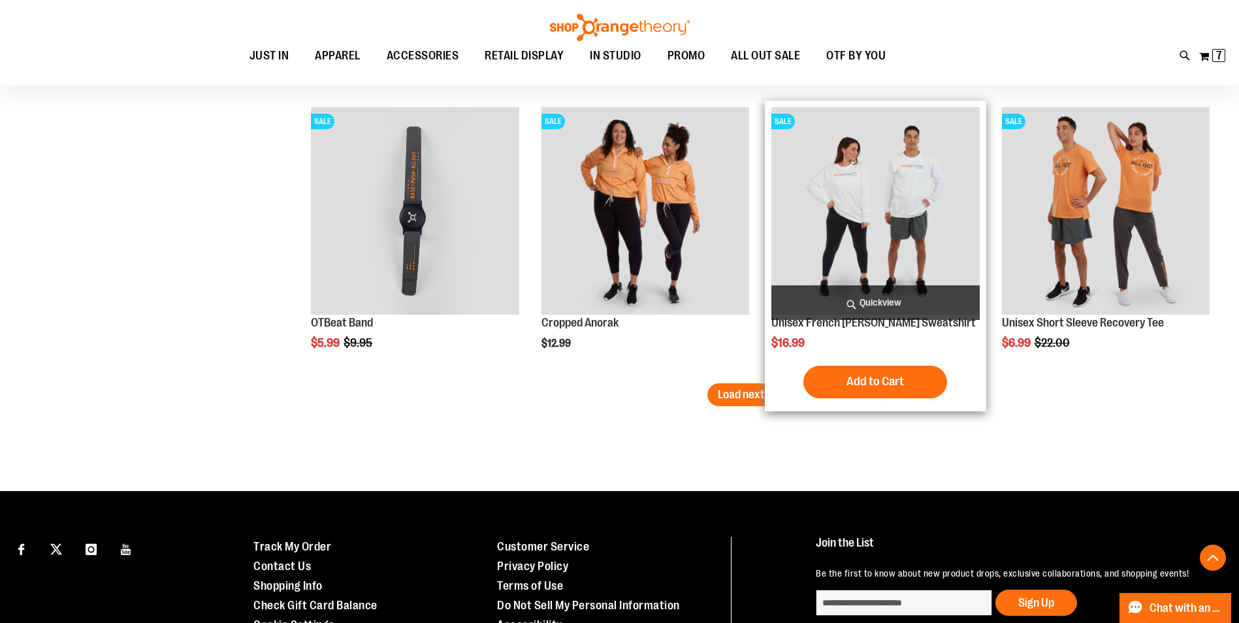
scroll to position [2534, 0]
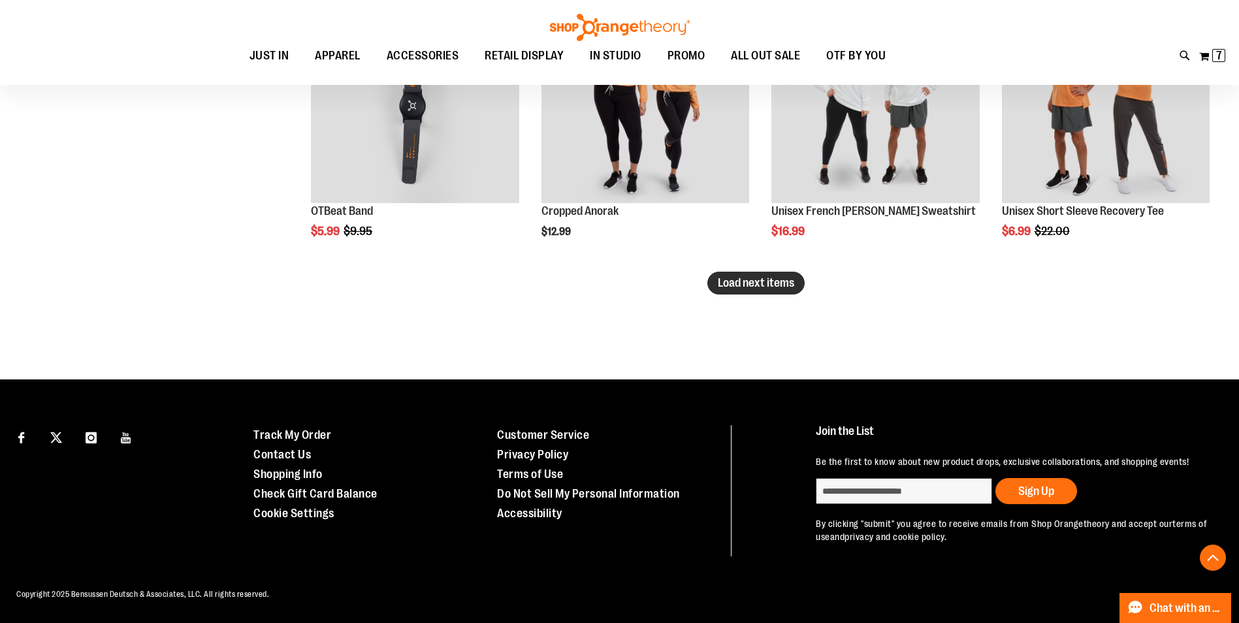
click at [733, 284] on span "Load next items" at bounding box center [756, 282] width 76 height 13
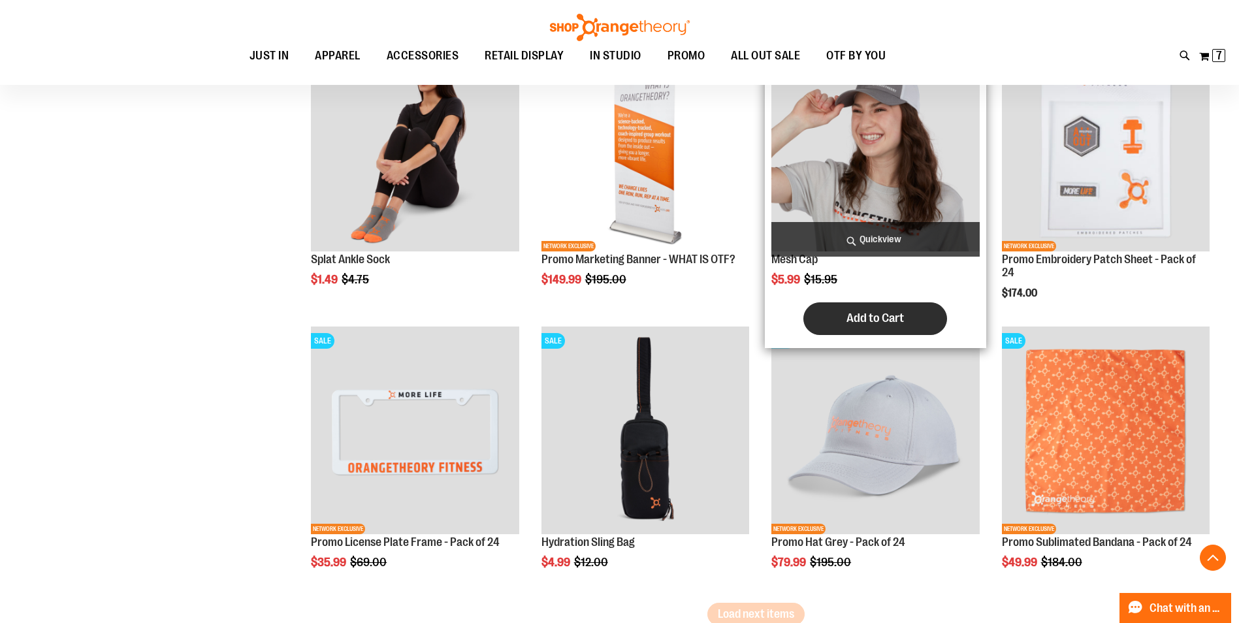
scroll to position [3122, 0]
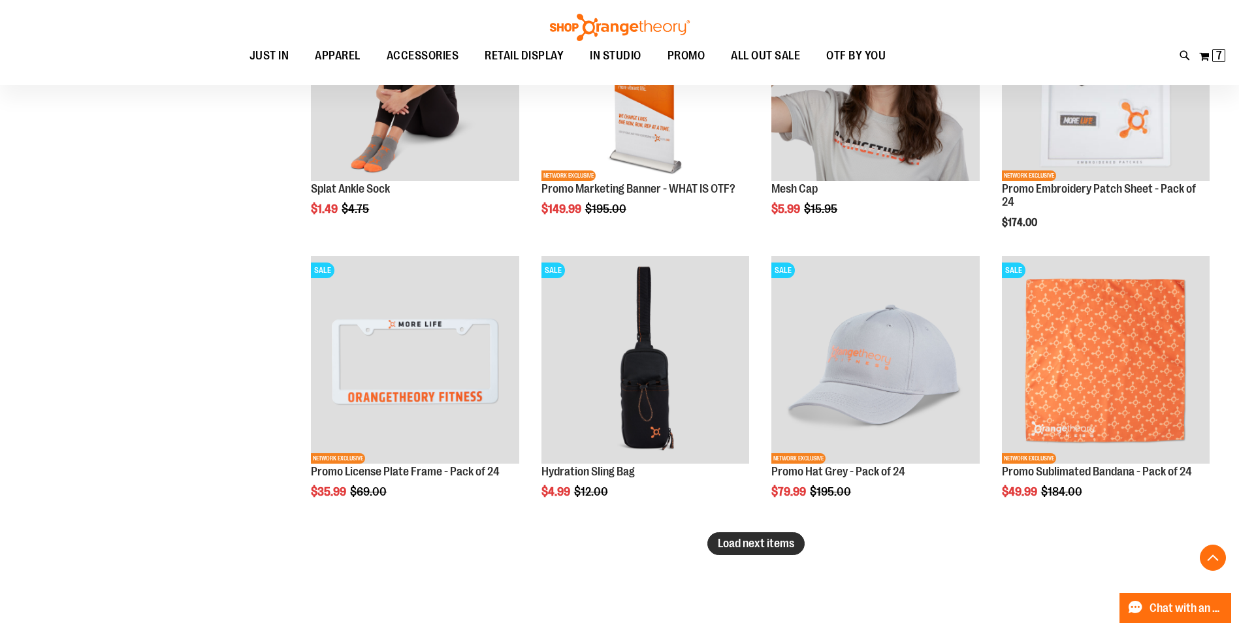
click at [726, 549] on span "Load next items" at bounding box center [756, 543] width 76 height 13
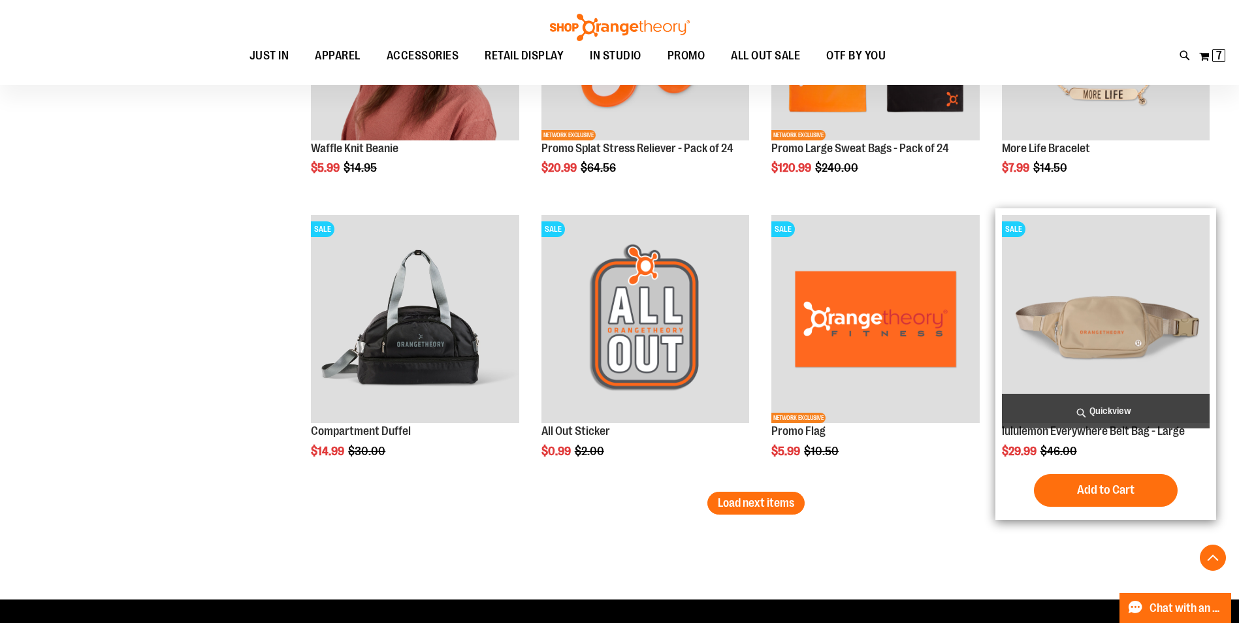
scroll to position [4167, 0]
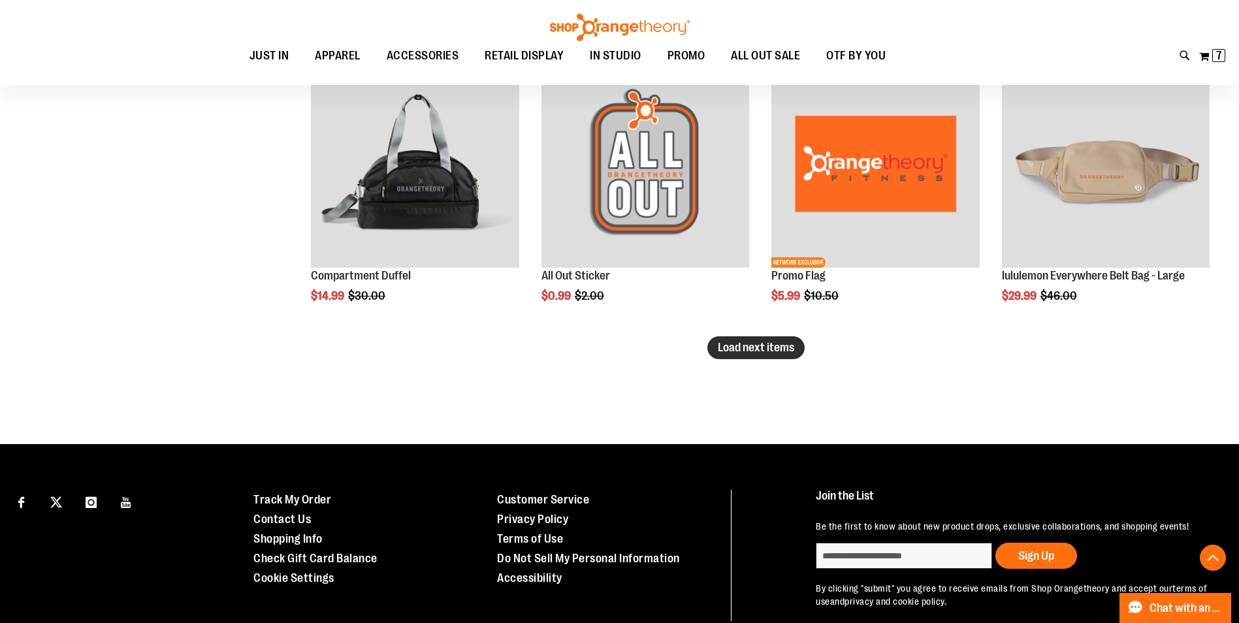
click at [728, 351] on span "Load next items" at bounding box center [756, 347] width 76 height 13
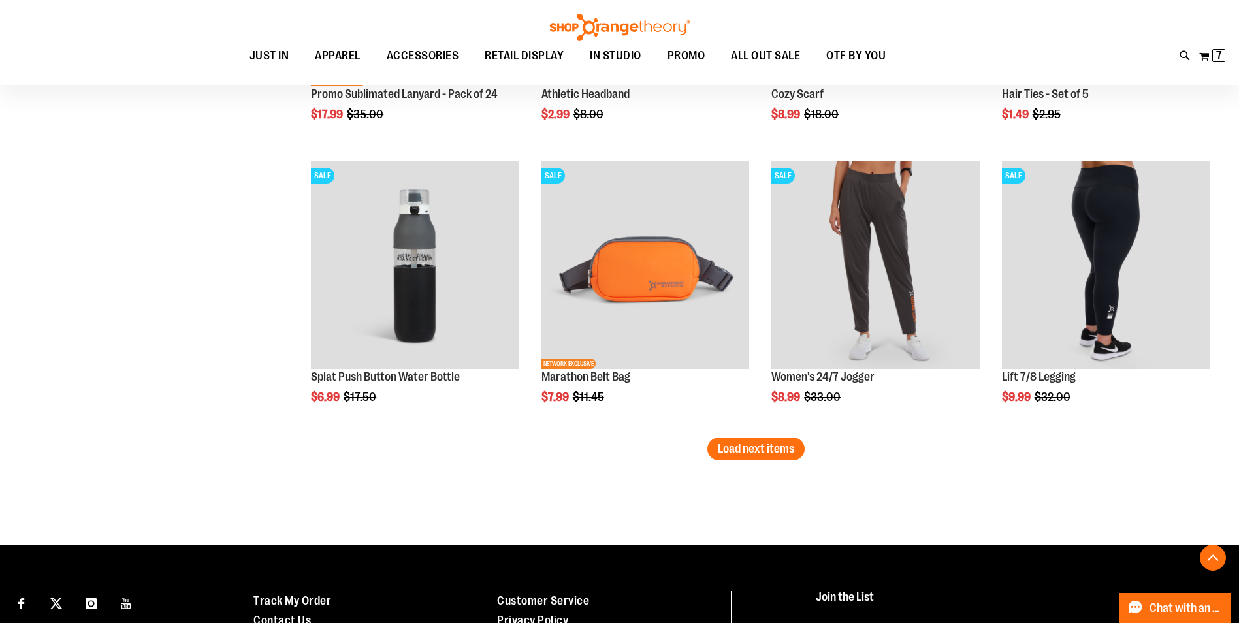
scroll to position [5016, 0]
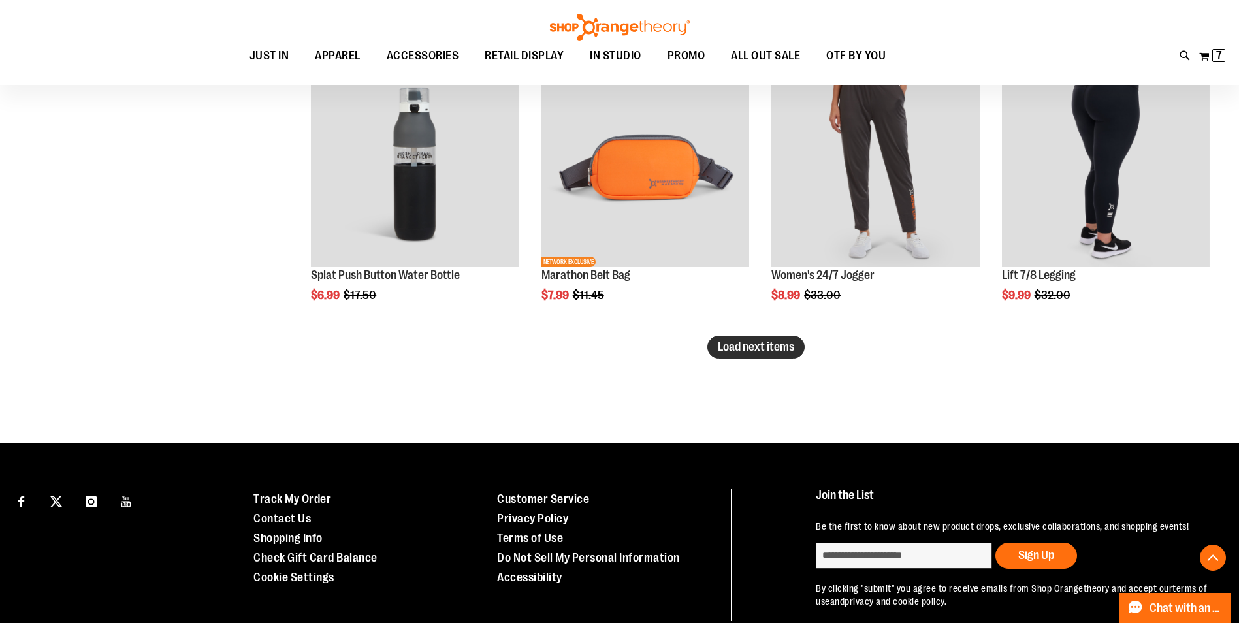
click at [777, 351] on span "Load next items" at bounding box center [756, 346] width 76 height 13
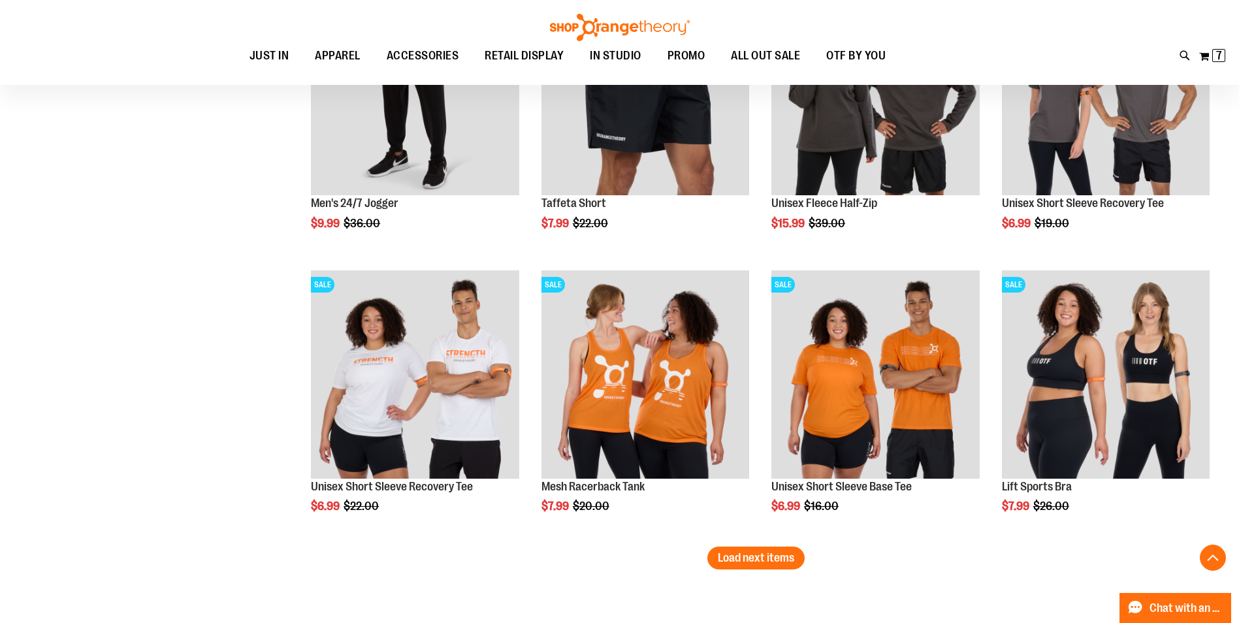
scroll to position [5800, 0]
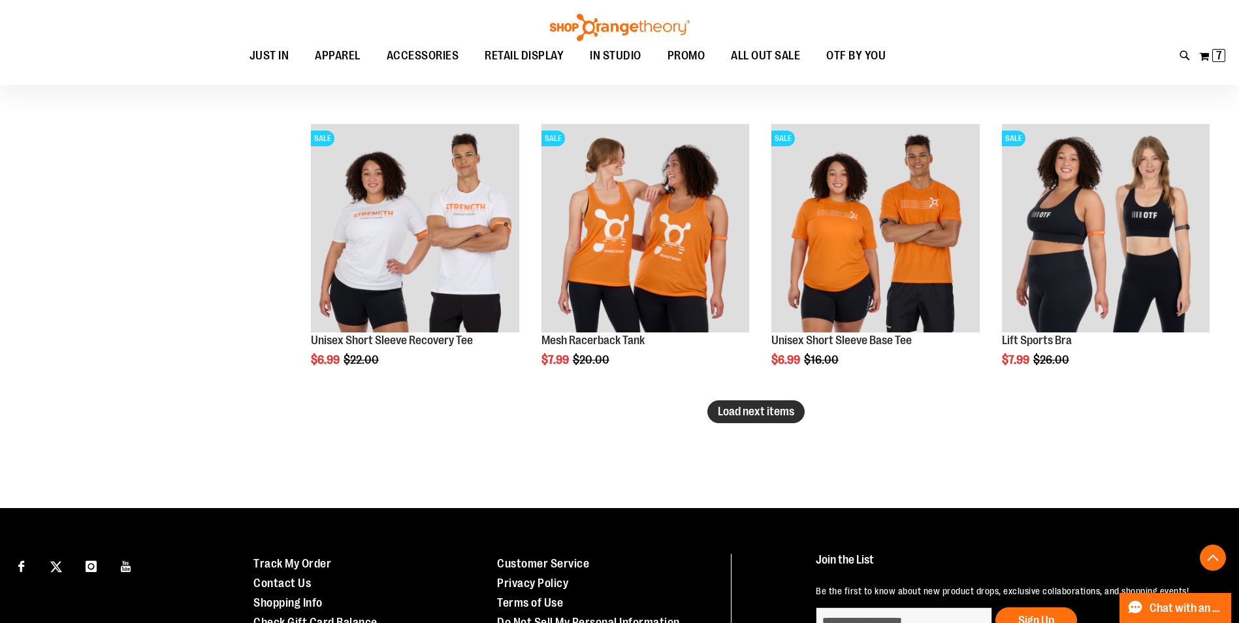
click at [735, 409] on span "Load next items" at bounding box center [756, 411] width 76 height 13
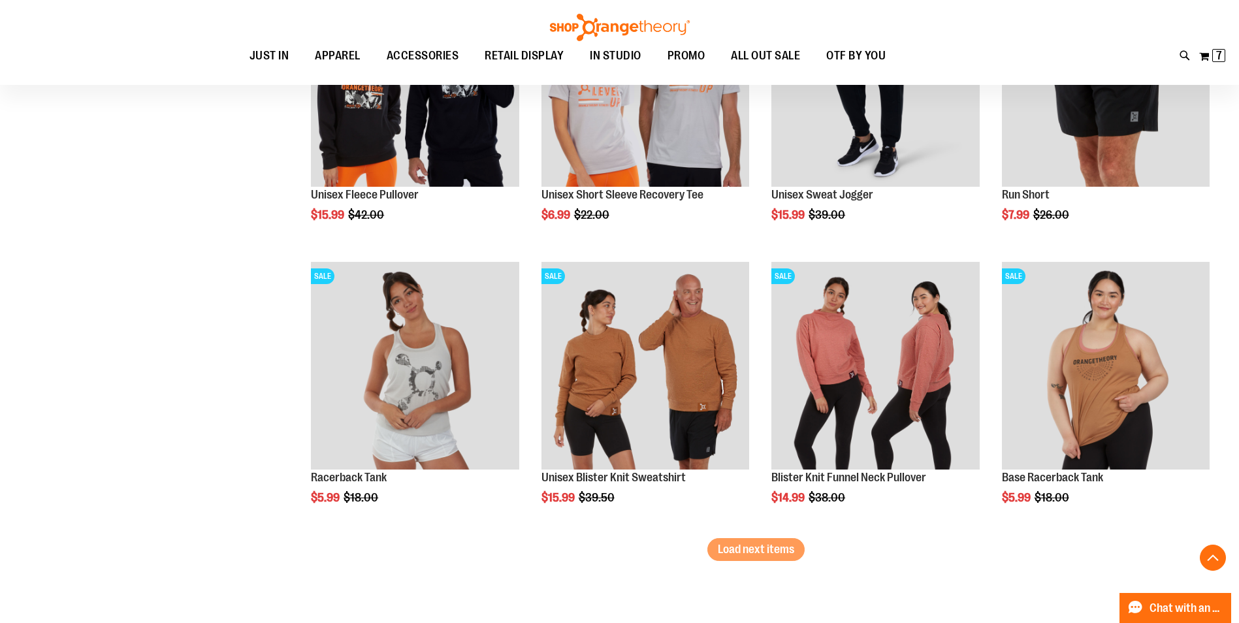
scroll to position [6519, 0]
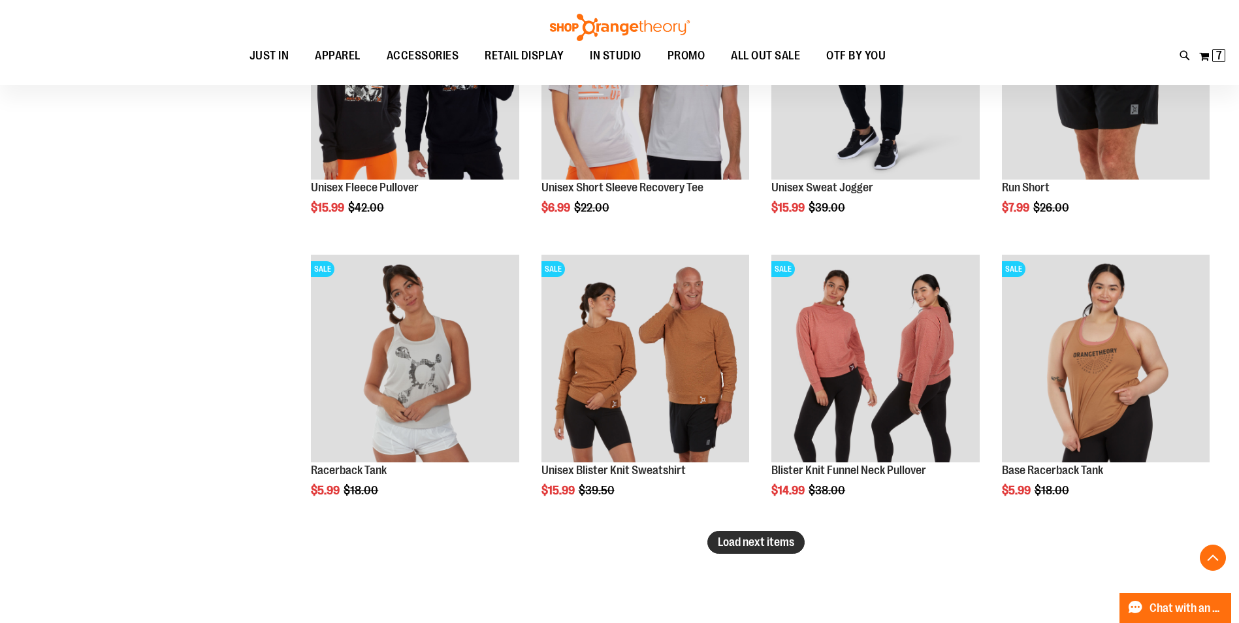
click at [754, 544] on span "Load next items" at bounding box center [756, 542] width 76 height 13
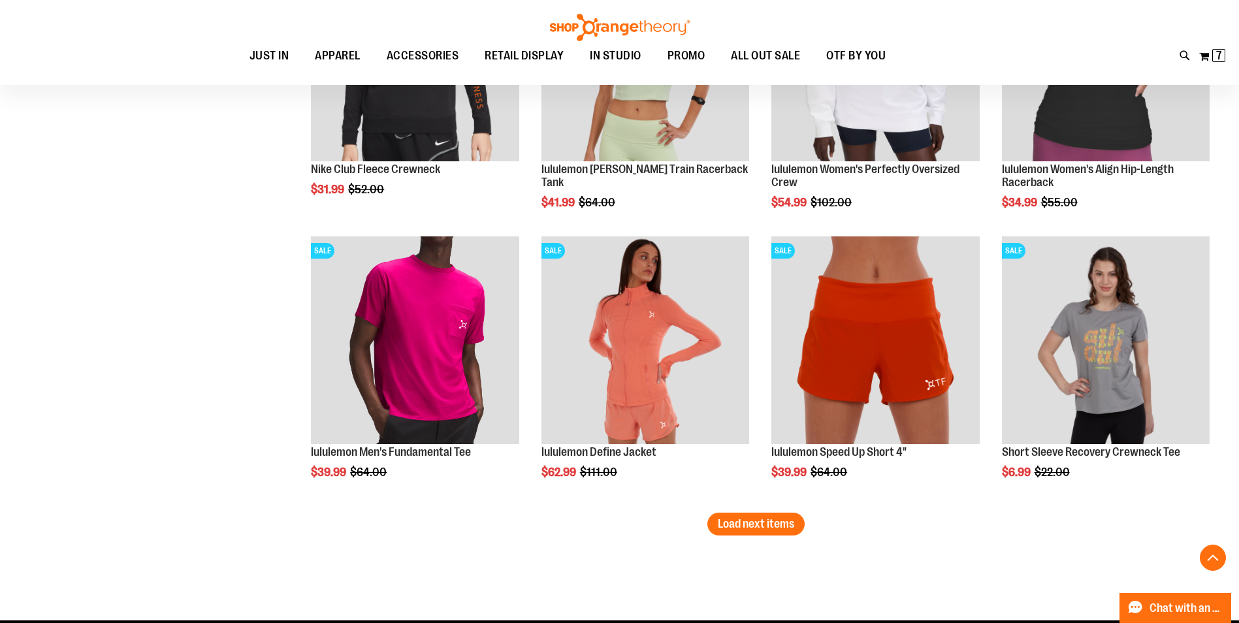
scroll to position [7499, 0]
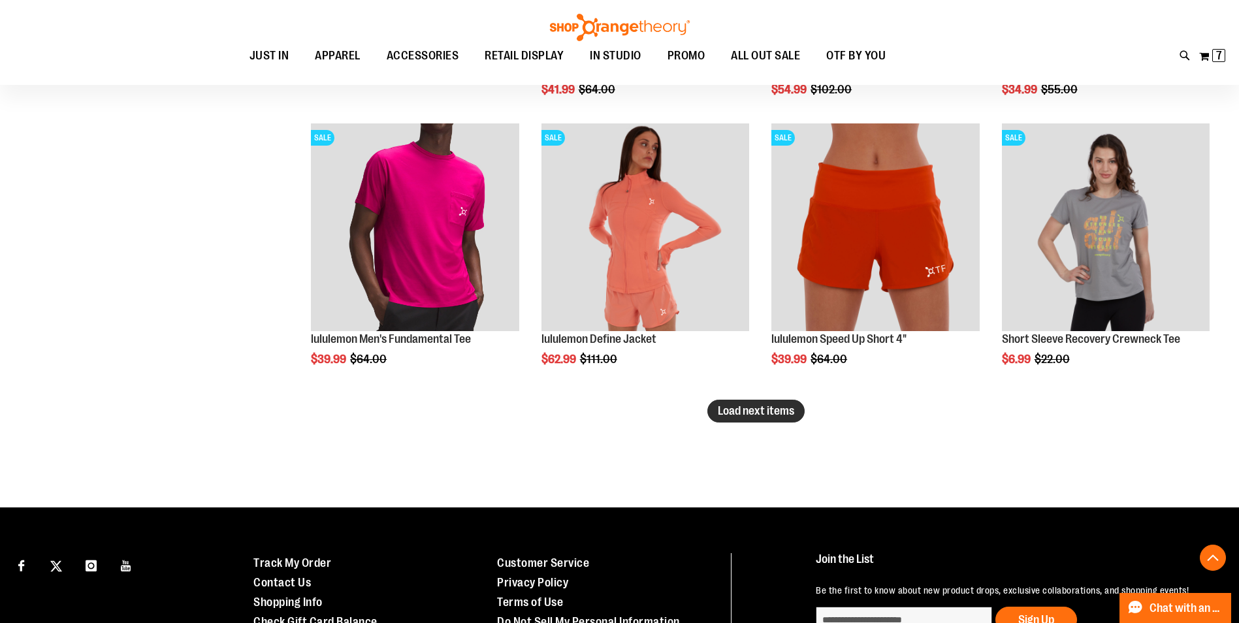
click at [744, 412] on span "Load next items" at bounding box center [756, 410] width 76 height 13
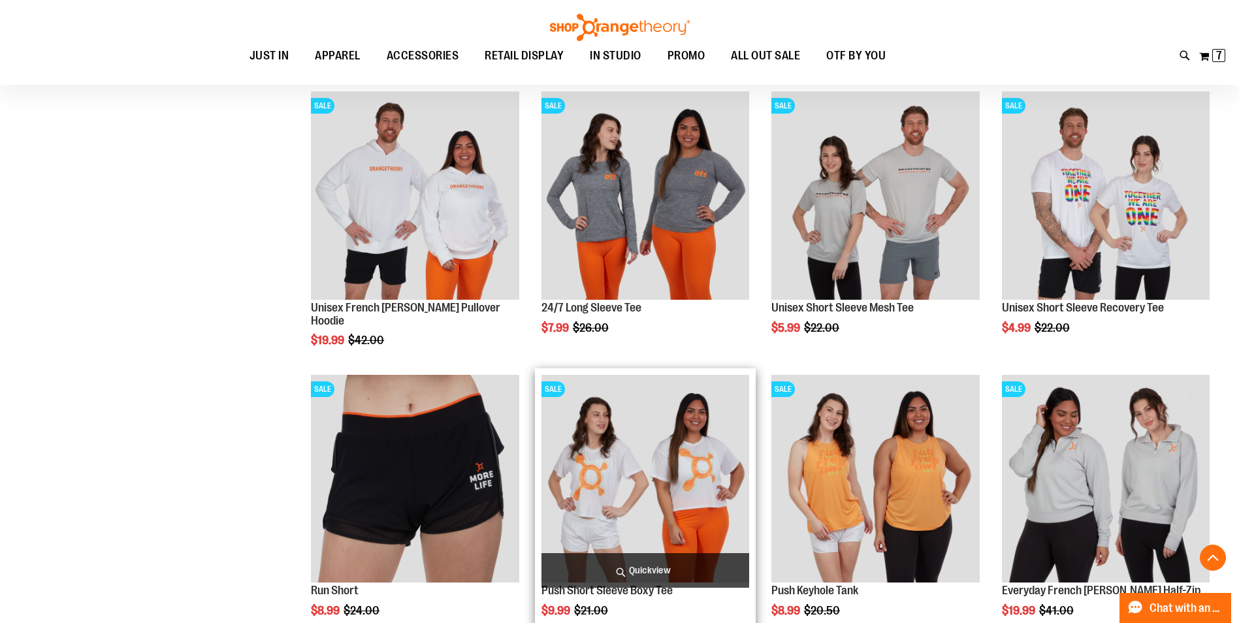
scroll to position [8282, 0]
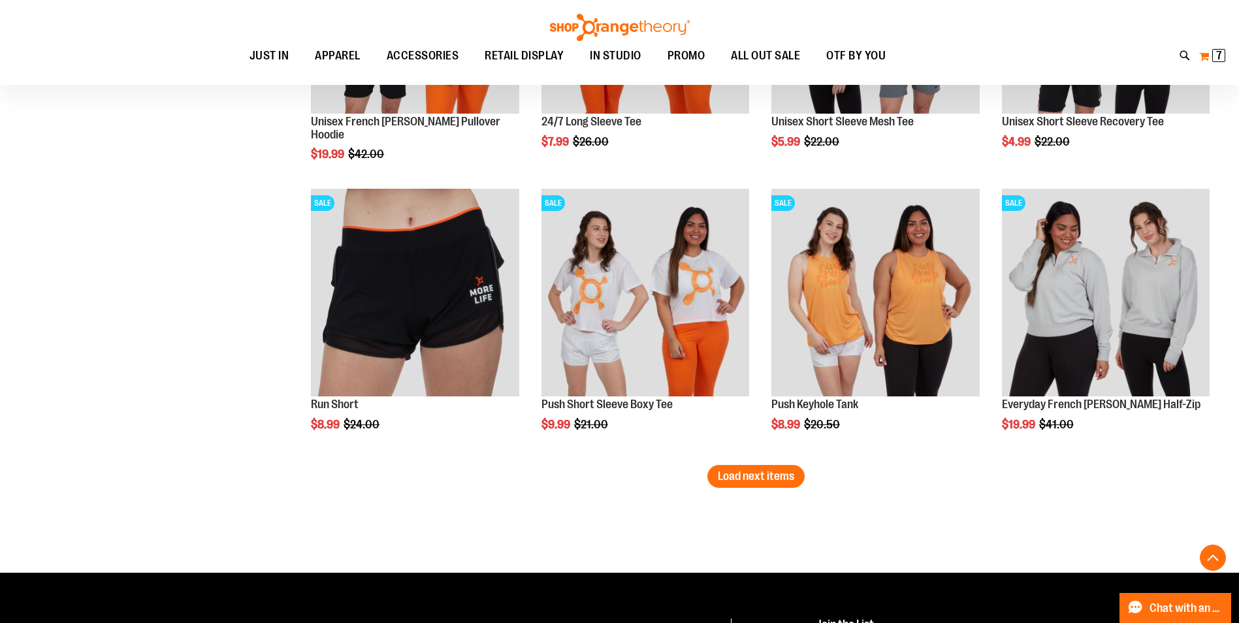
click at [1218, 55] on span "7" at bounding box center [1219, 55] width 6 height 13
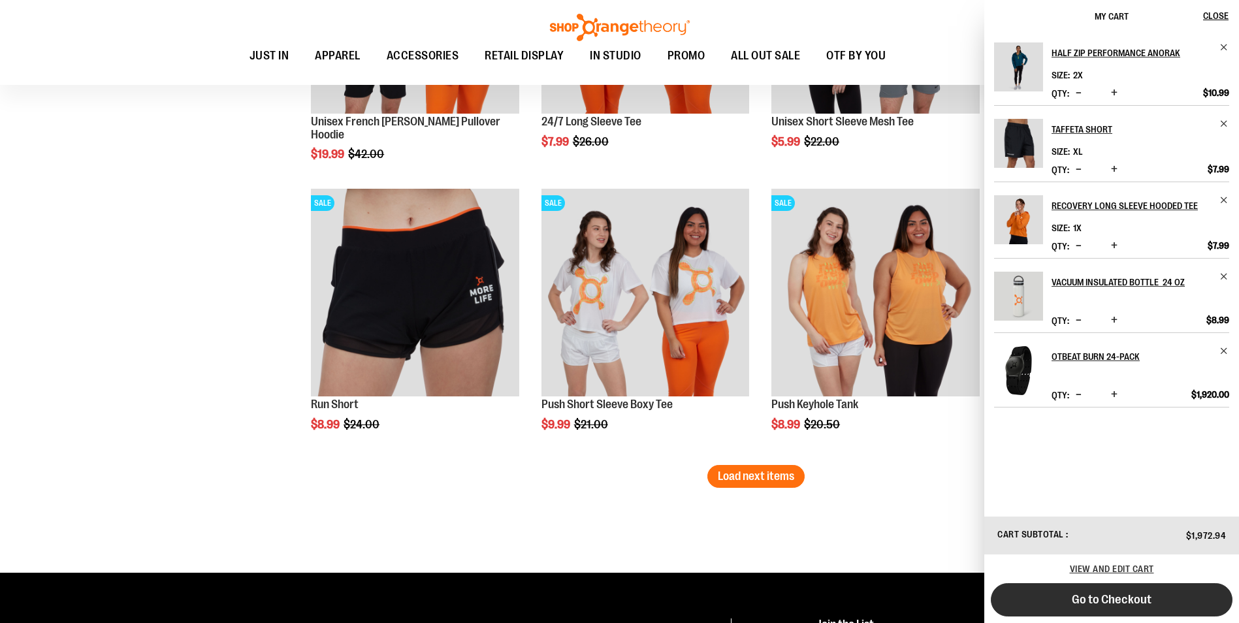
click at [1122, 603] on span "Go to Checkout" at bounding box center [1112, 599] width 80 height 14
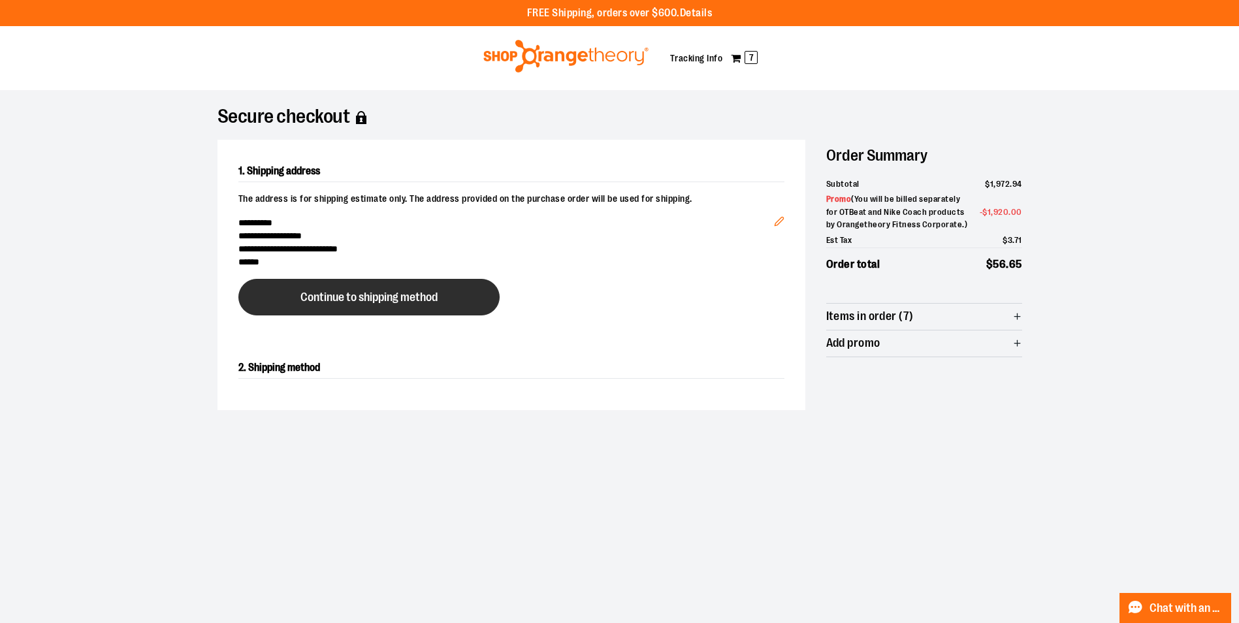
click at [361, 298] on span "Continue to shipping method" at bounding box center [368, 297] width 137 height 12
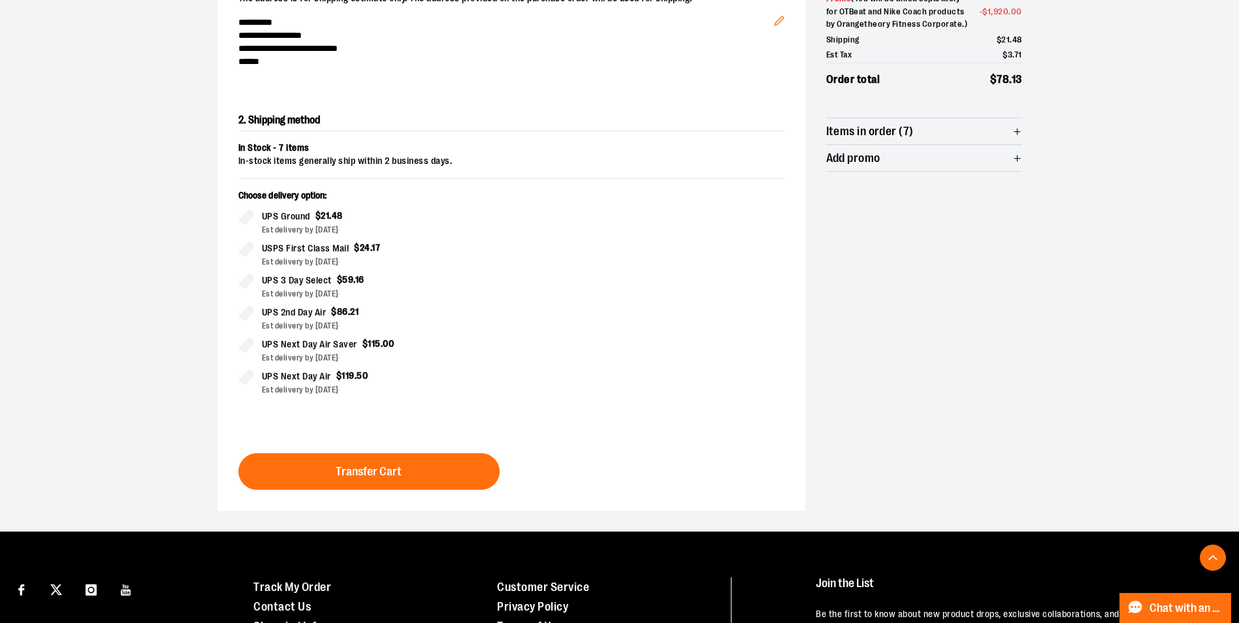
scroll to position [233, 0]
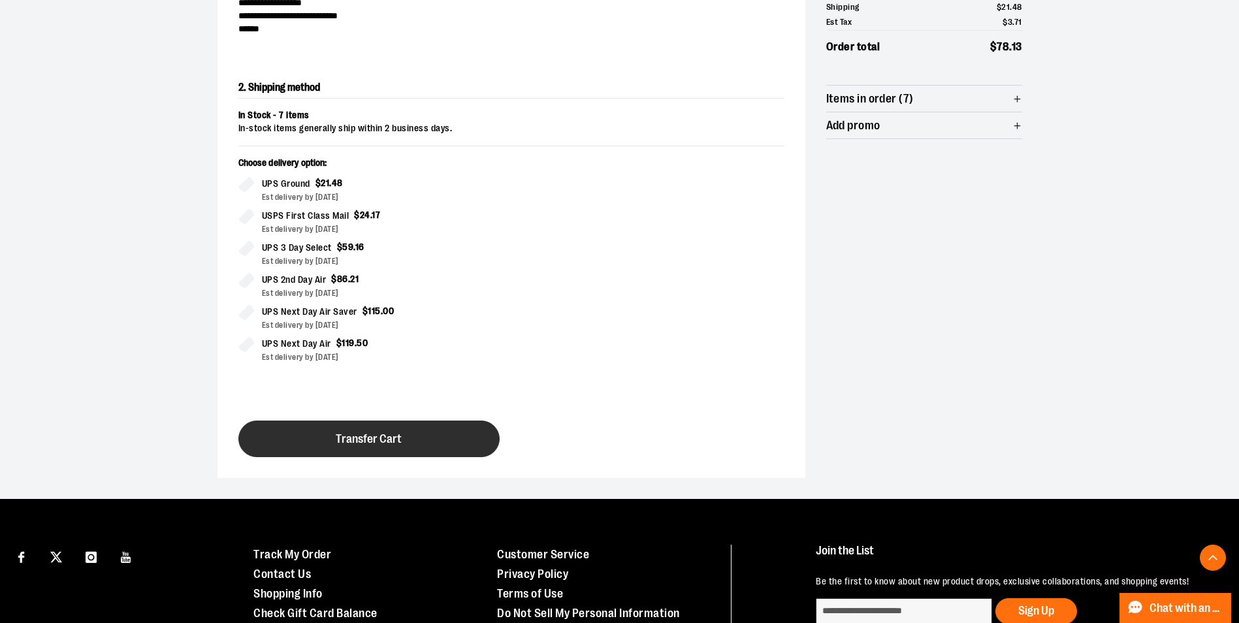
click at [376, 441] on span "Transfer Cart" at bounding box center [369, 439] width 66 height 12
